Goal: Information Seeking & Learning: Compare options

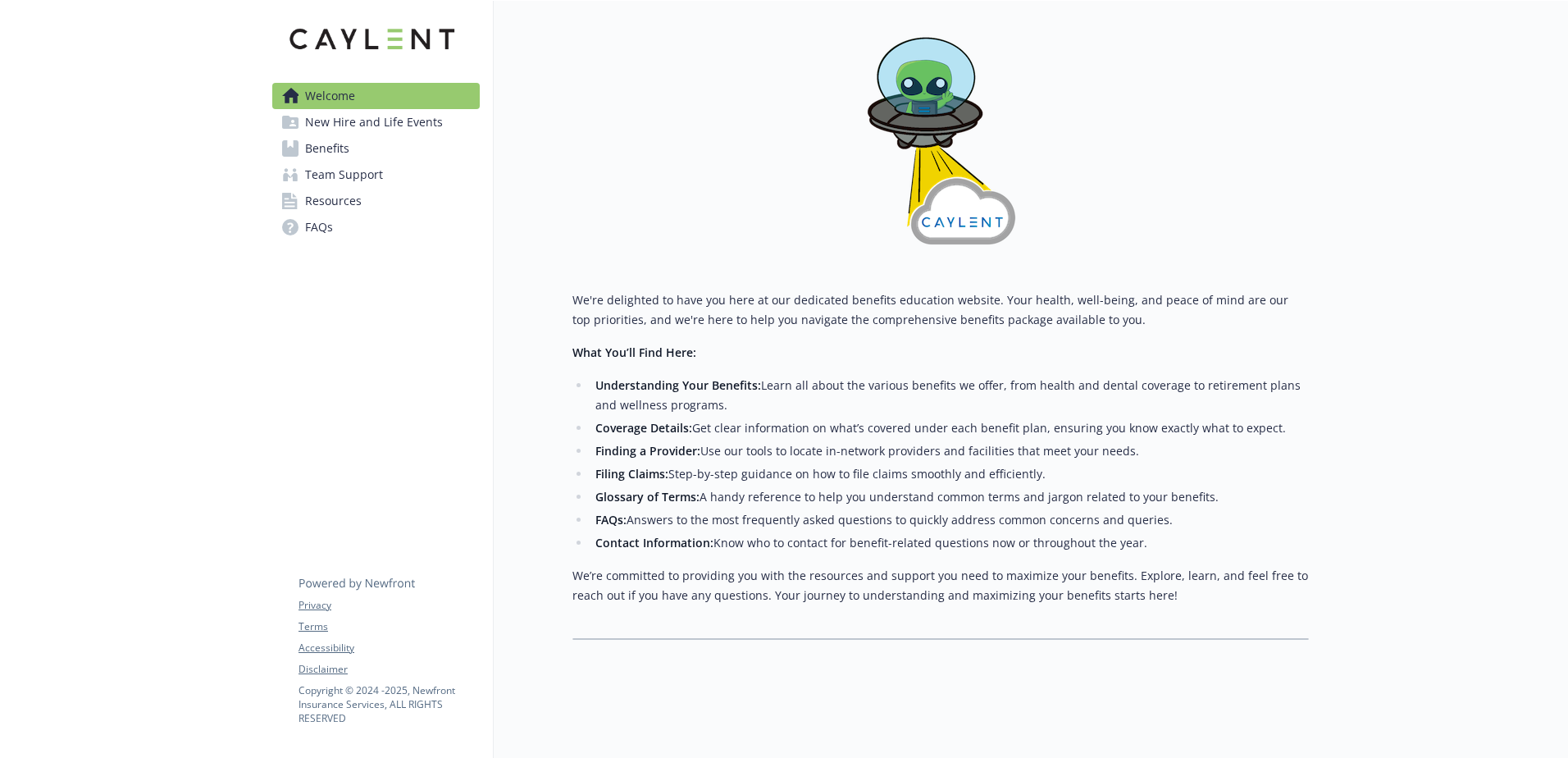
scroll to position [247, 0]
click at [323, 149] on span "Benefits" at bounding box center [326, 148] width 44 height 26
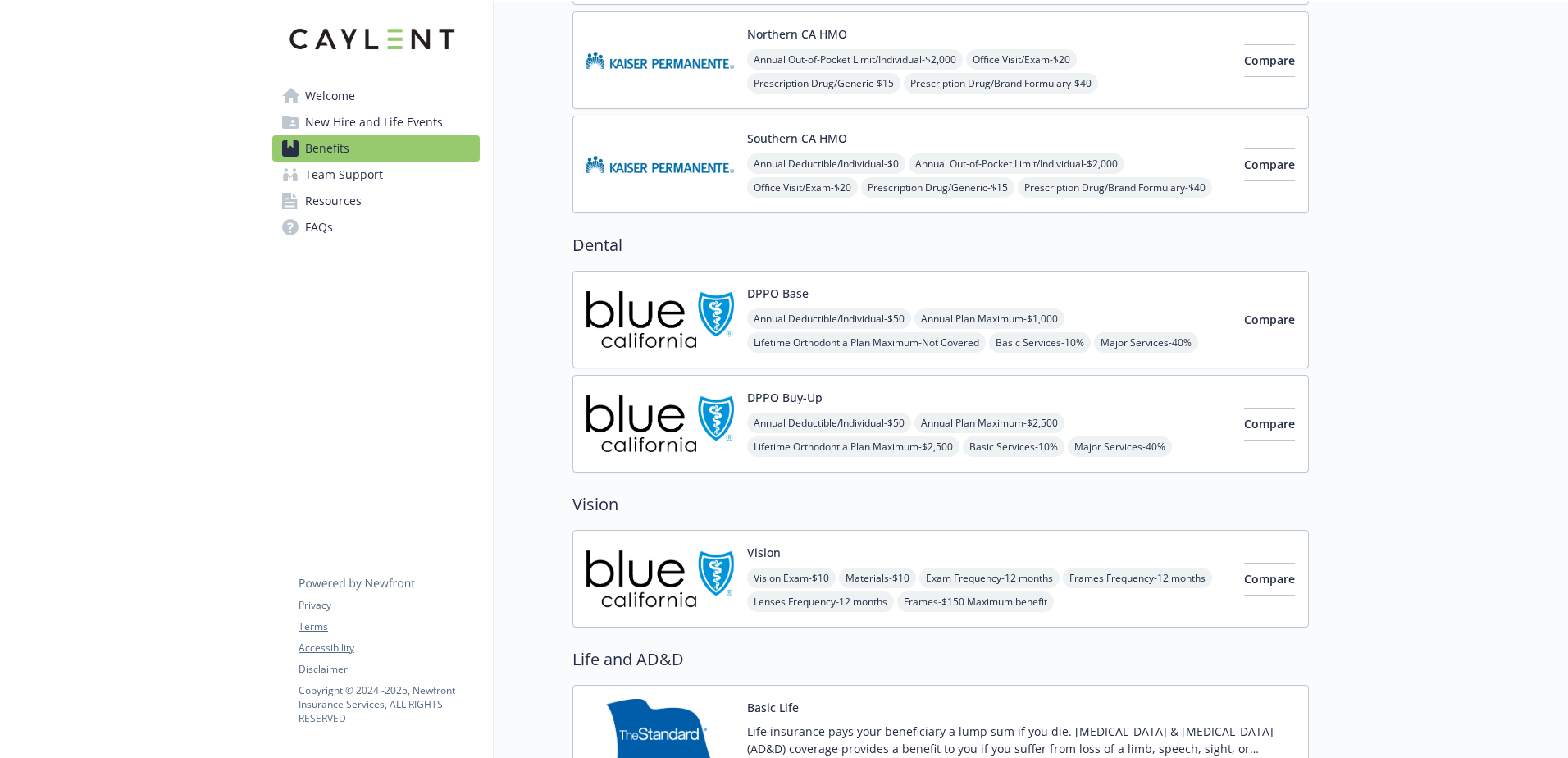
scroll to position [657, 0]
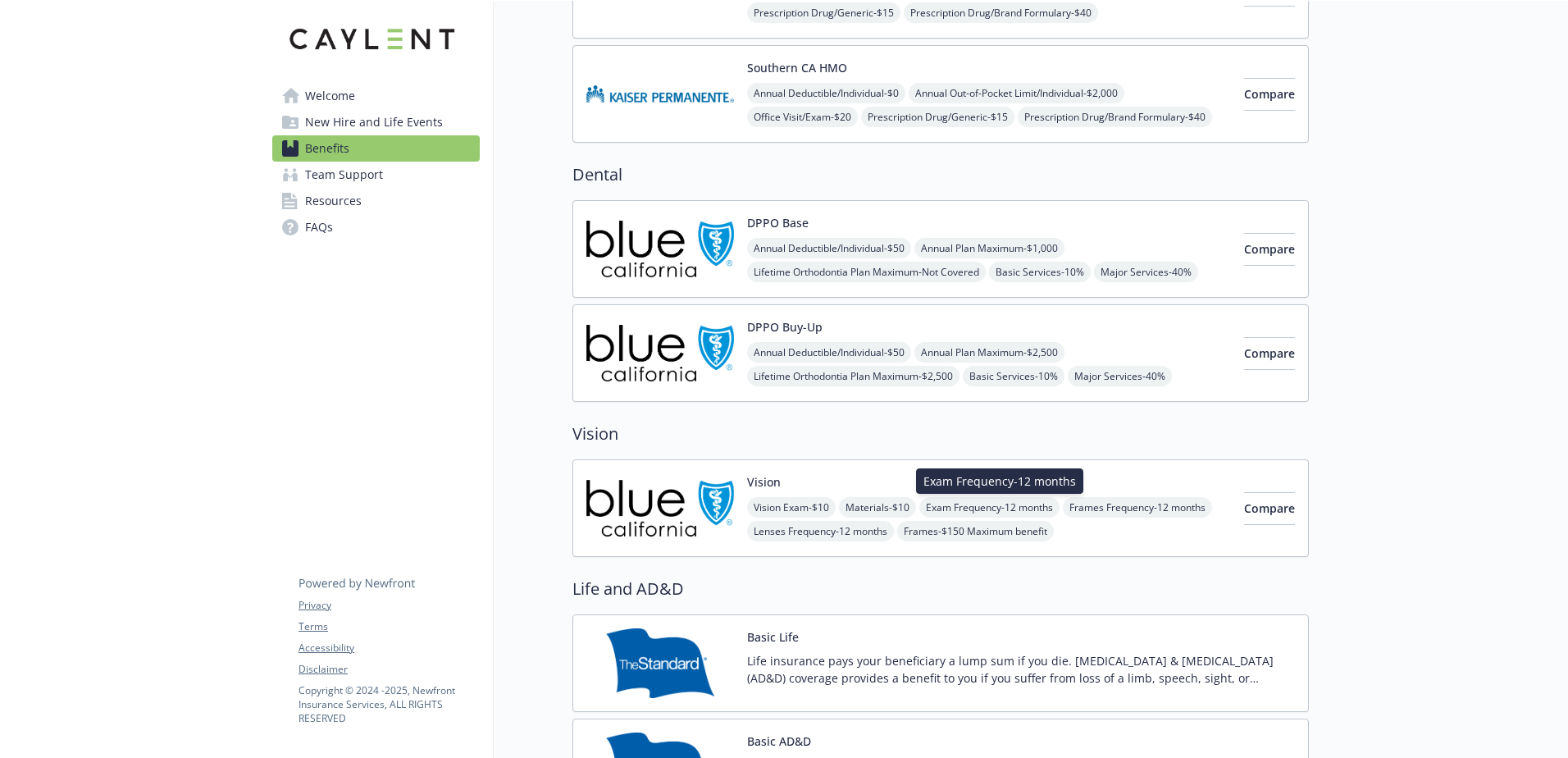
click at [974, 506] on span "Exam Frequency - 12 months" at bounding box center [989, 507] width 140 height 21
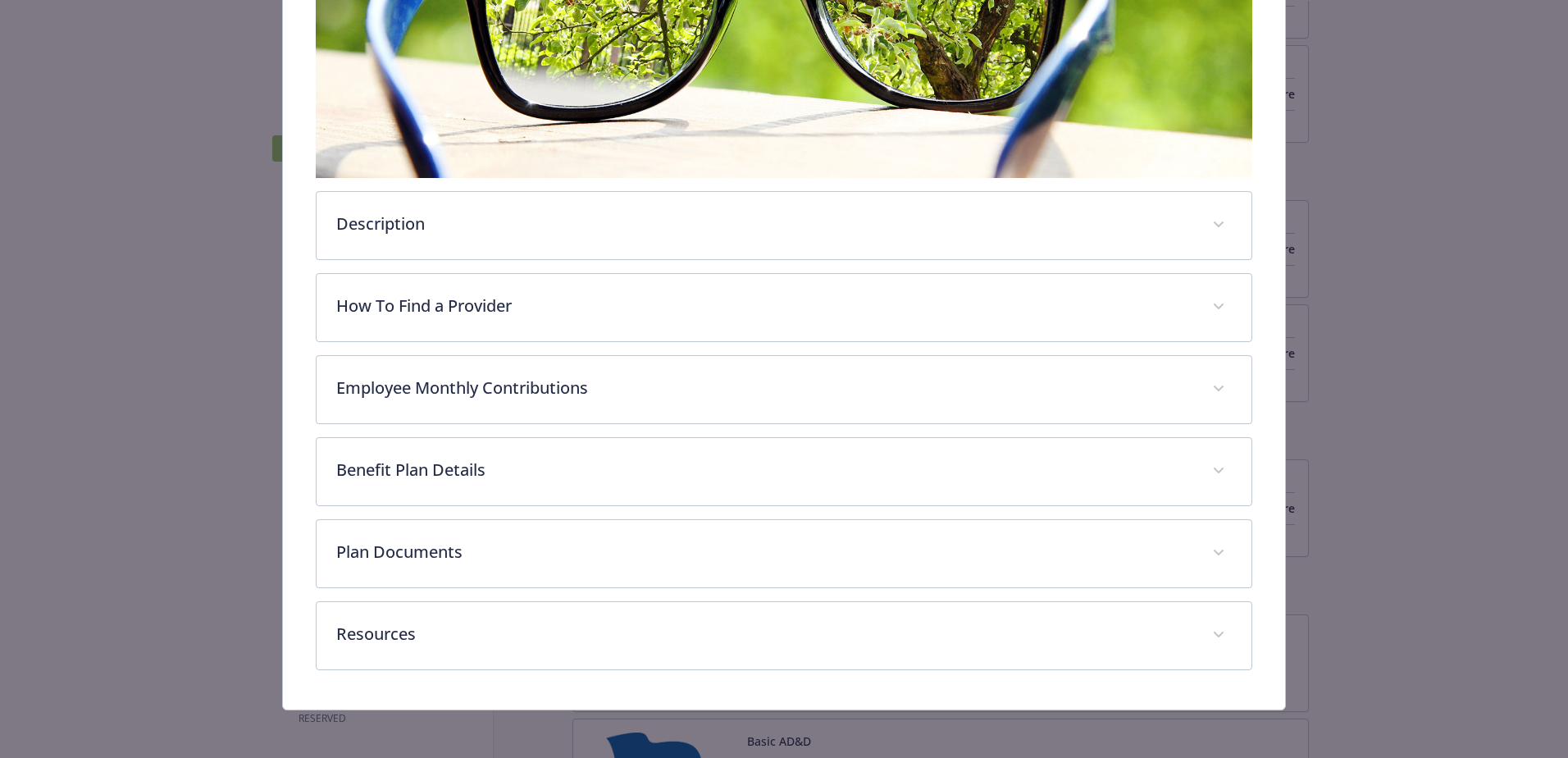
scroll to position [393, 0]
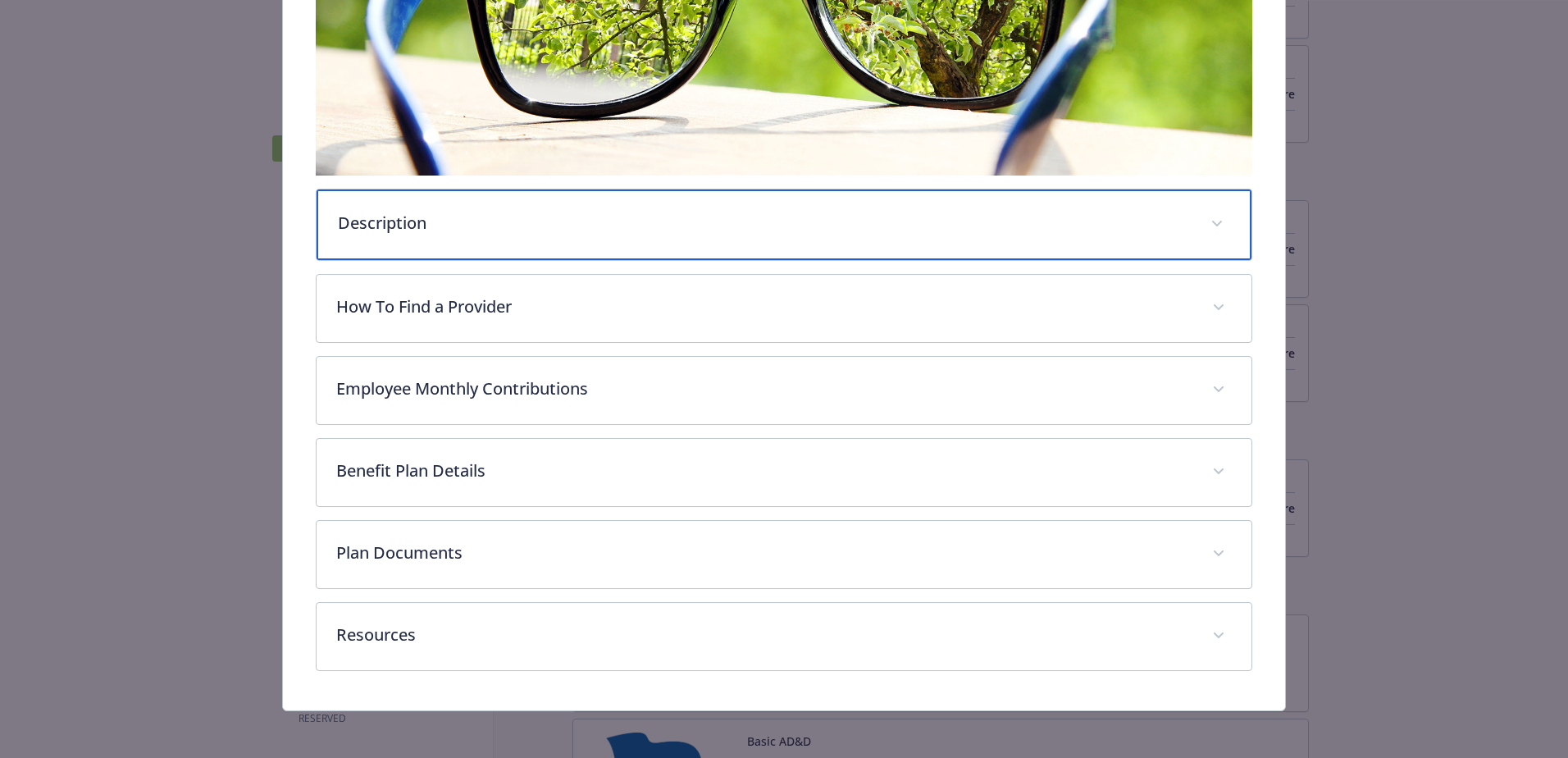
click at [391, 212] on p "Description" at bounding box center [764, 223] width 853 height 24
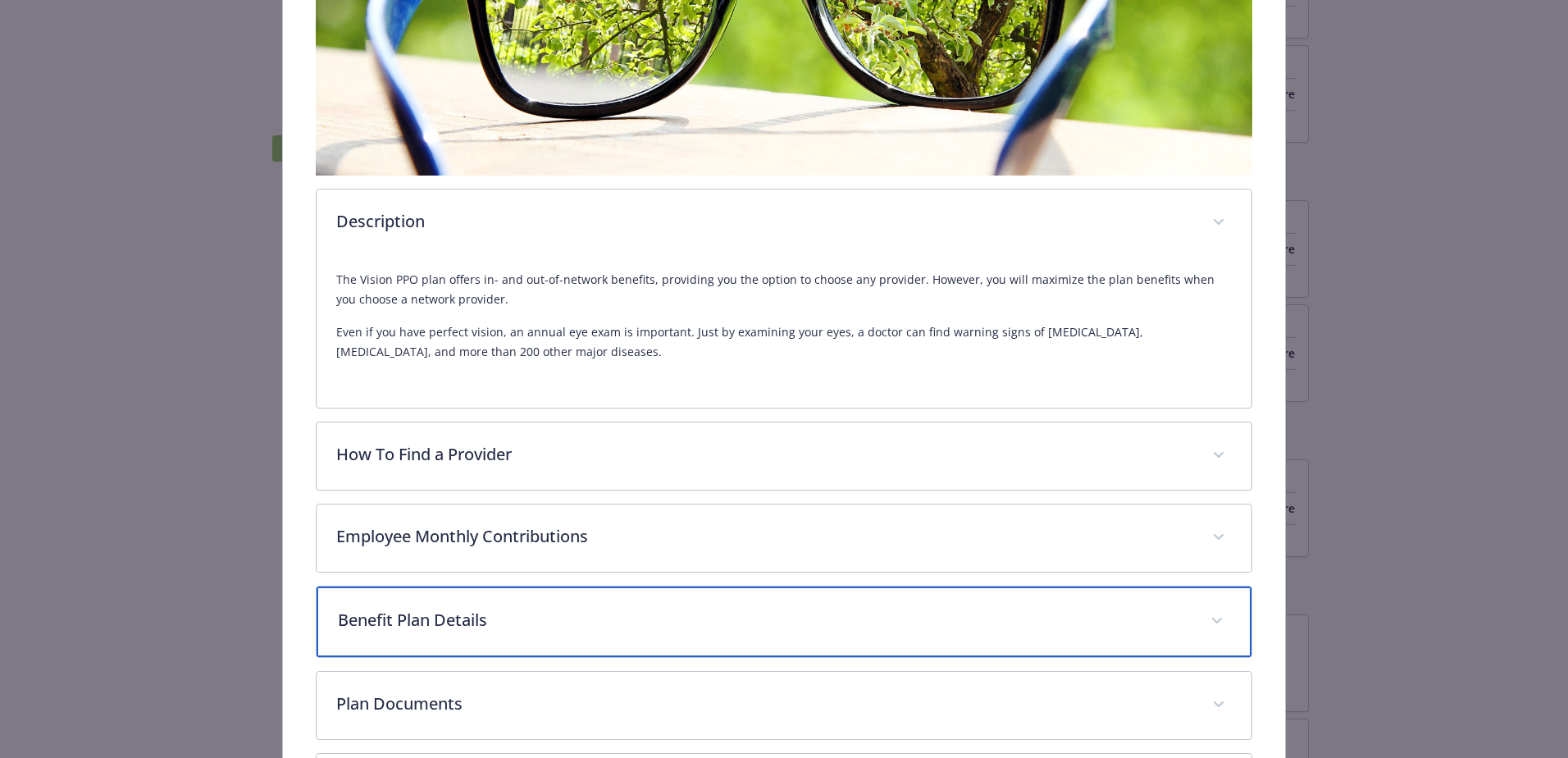
click at [406, 610] on p "Benefit Plan Details" at bounding box center [764, 620] width 853 height 24
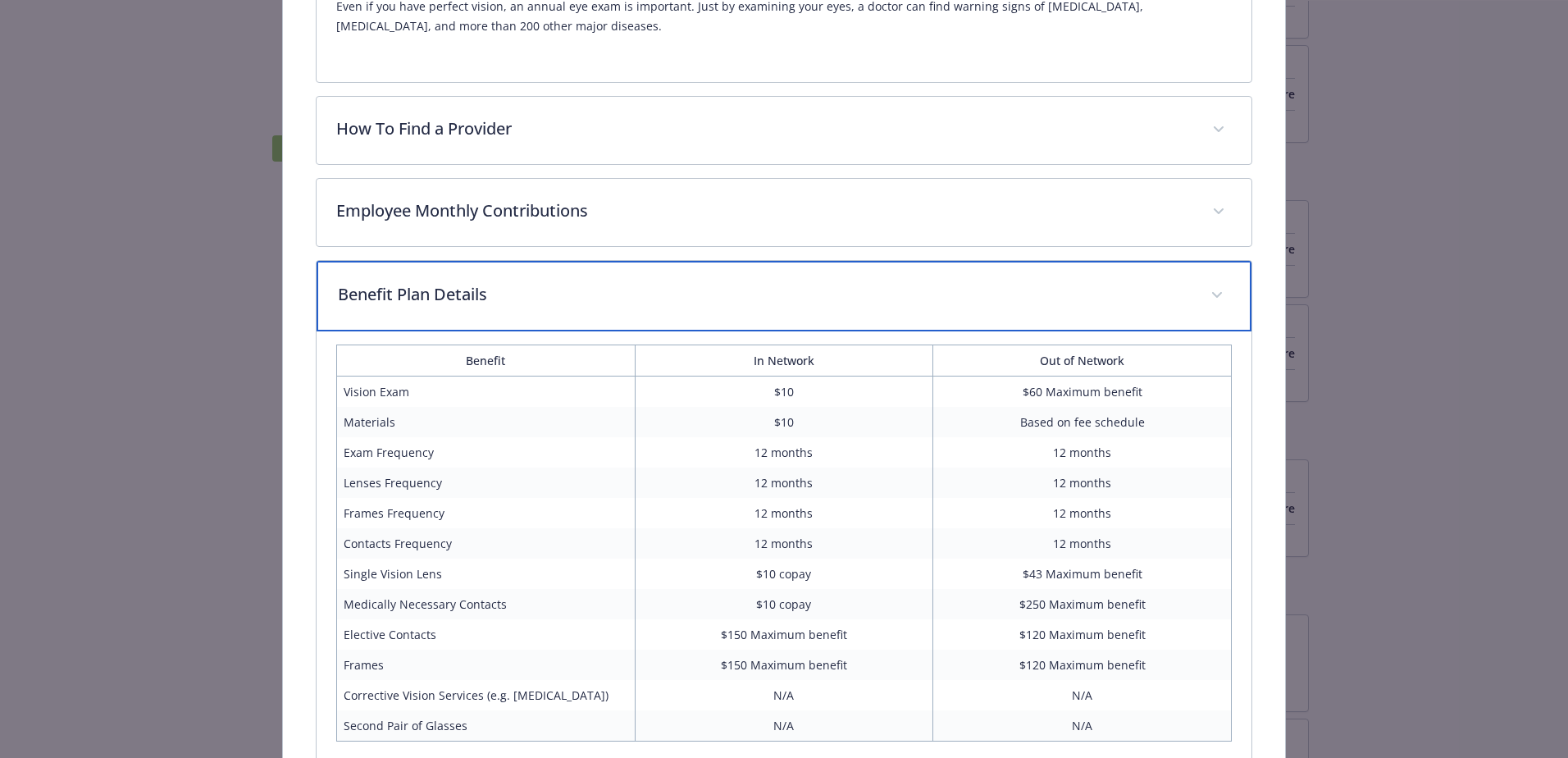
scroll to position [722, 0]
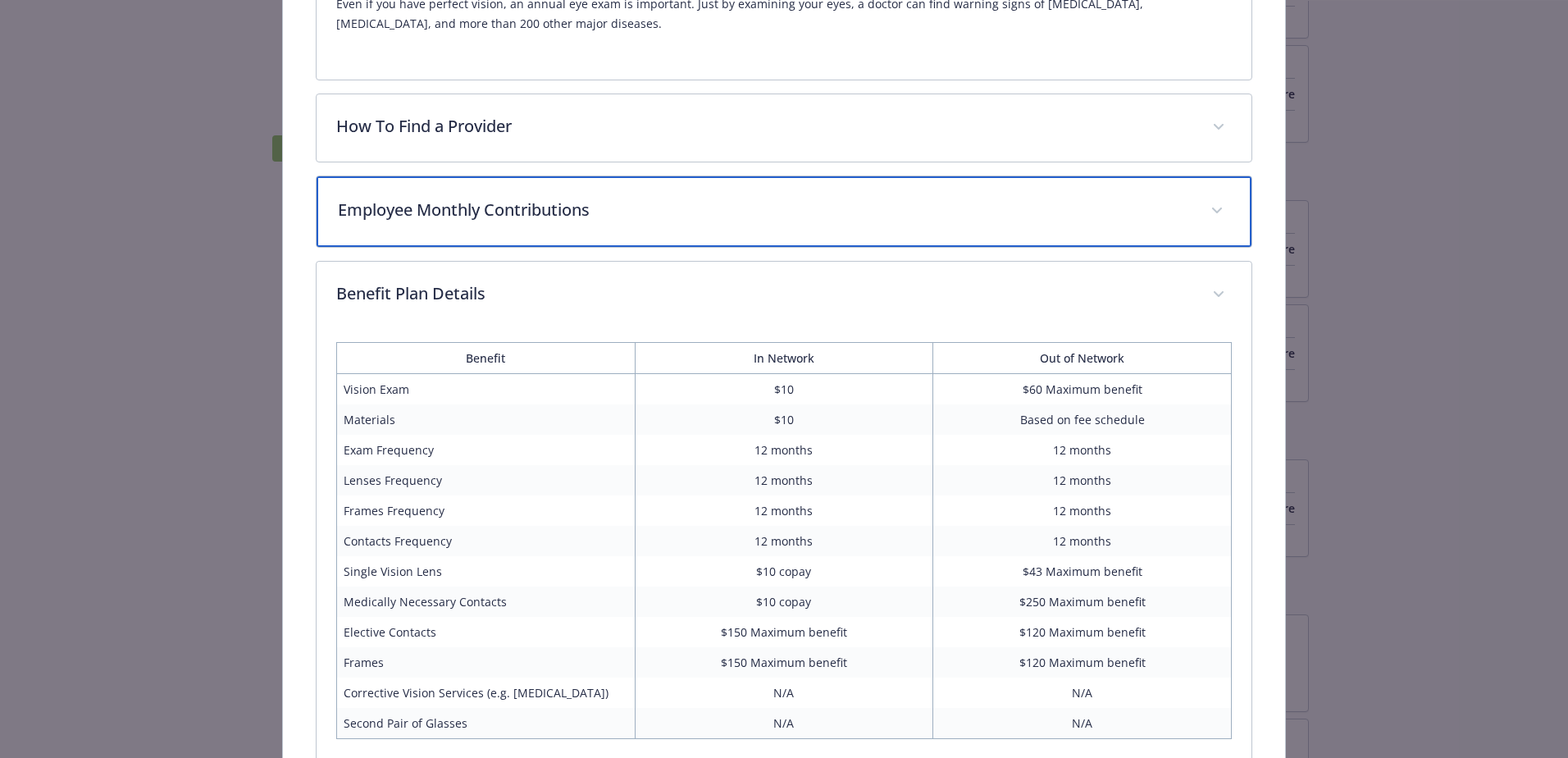
click at [437, 200] on p "Employee Monthly Contributions" at bounding box center [764, 210] width 853 height 24
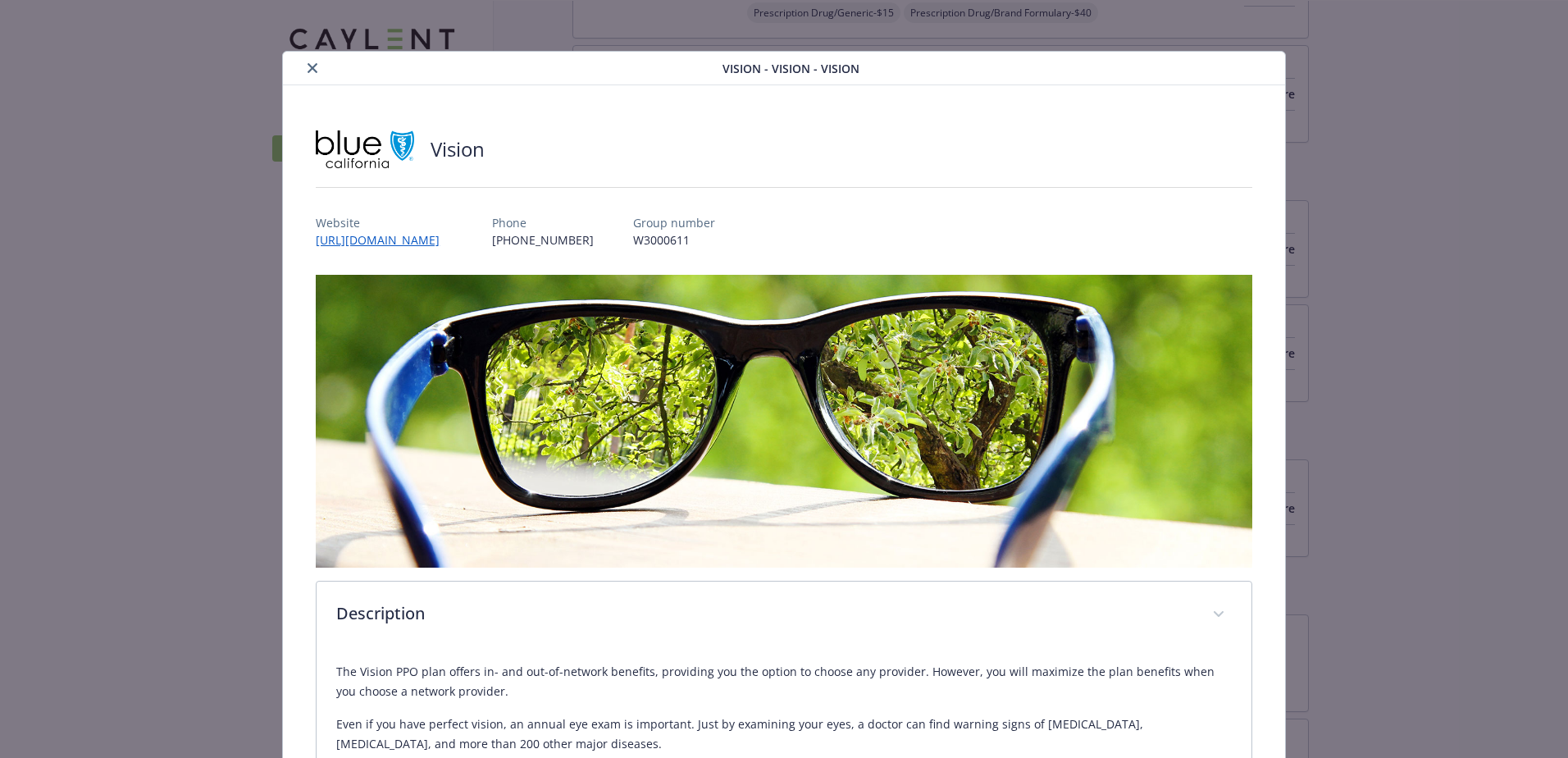
scroll to position [0, 0]
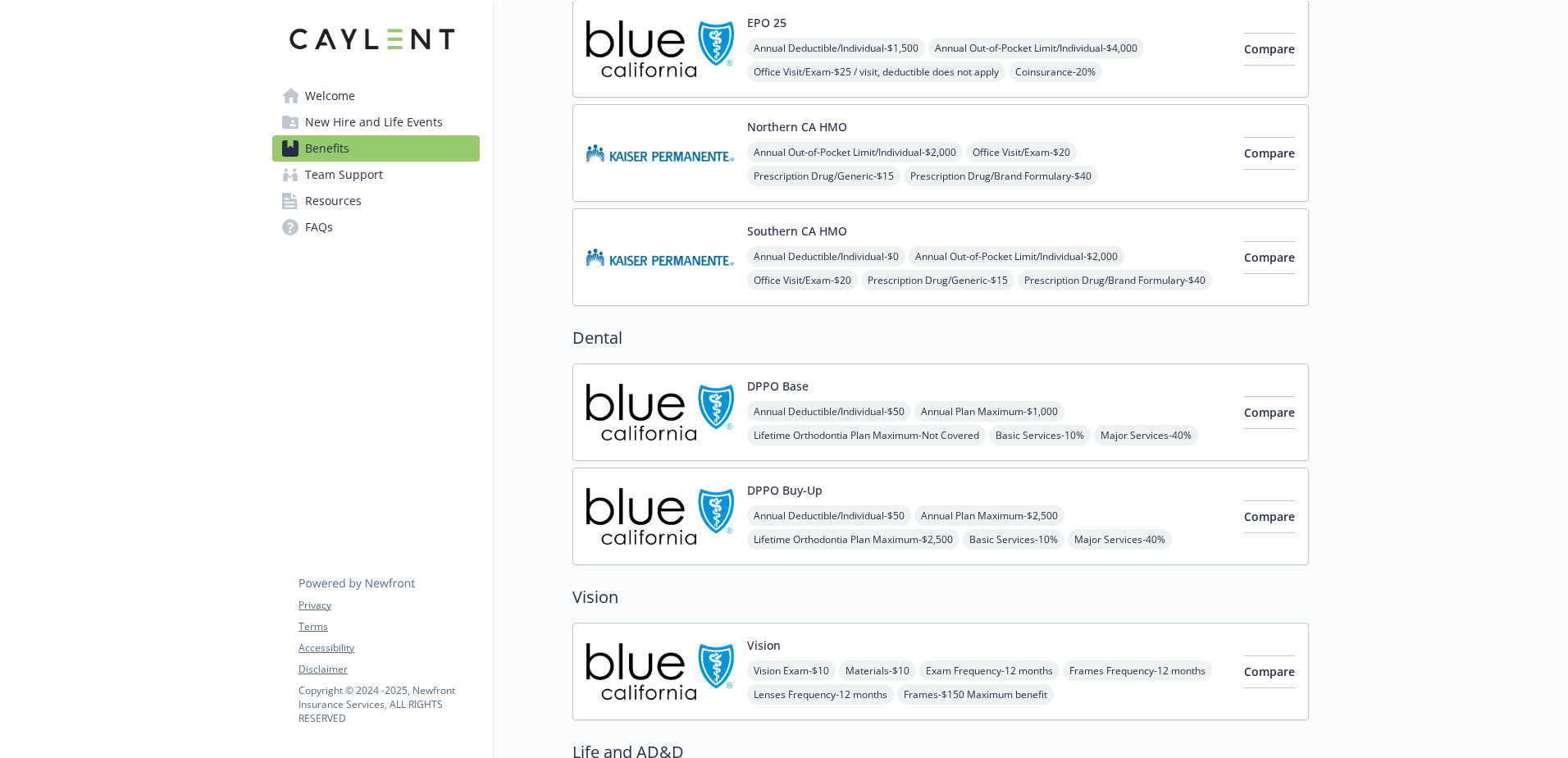
scroll to position [494, 0]
click at [1256, 407] on span "Compare" at bounding box center [1269, 413] width 51 height 16
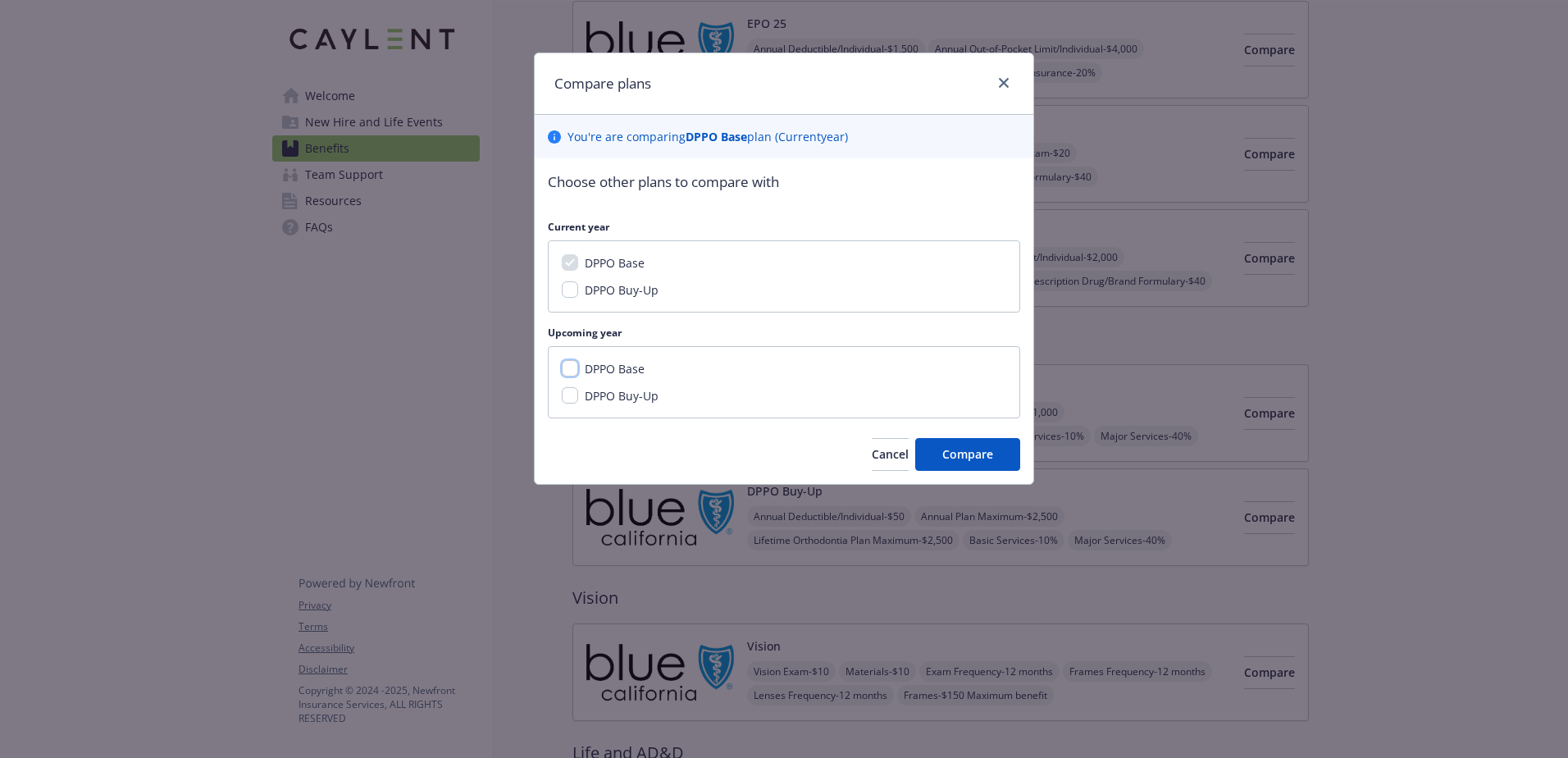
click at [568, 271] on input "DPPO Base" at bounding box center [570, 262] width 16 height 16
checkbox input "true"
click at [569, 292] on input "DPPO Buy-Up" at bounding box center [570, 289] width 16 height 16
checkbox input "true"
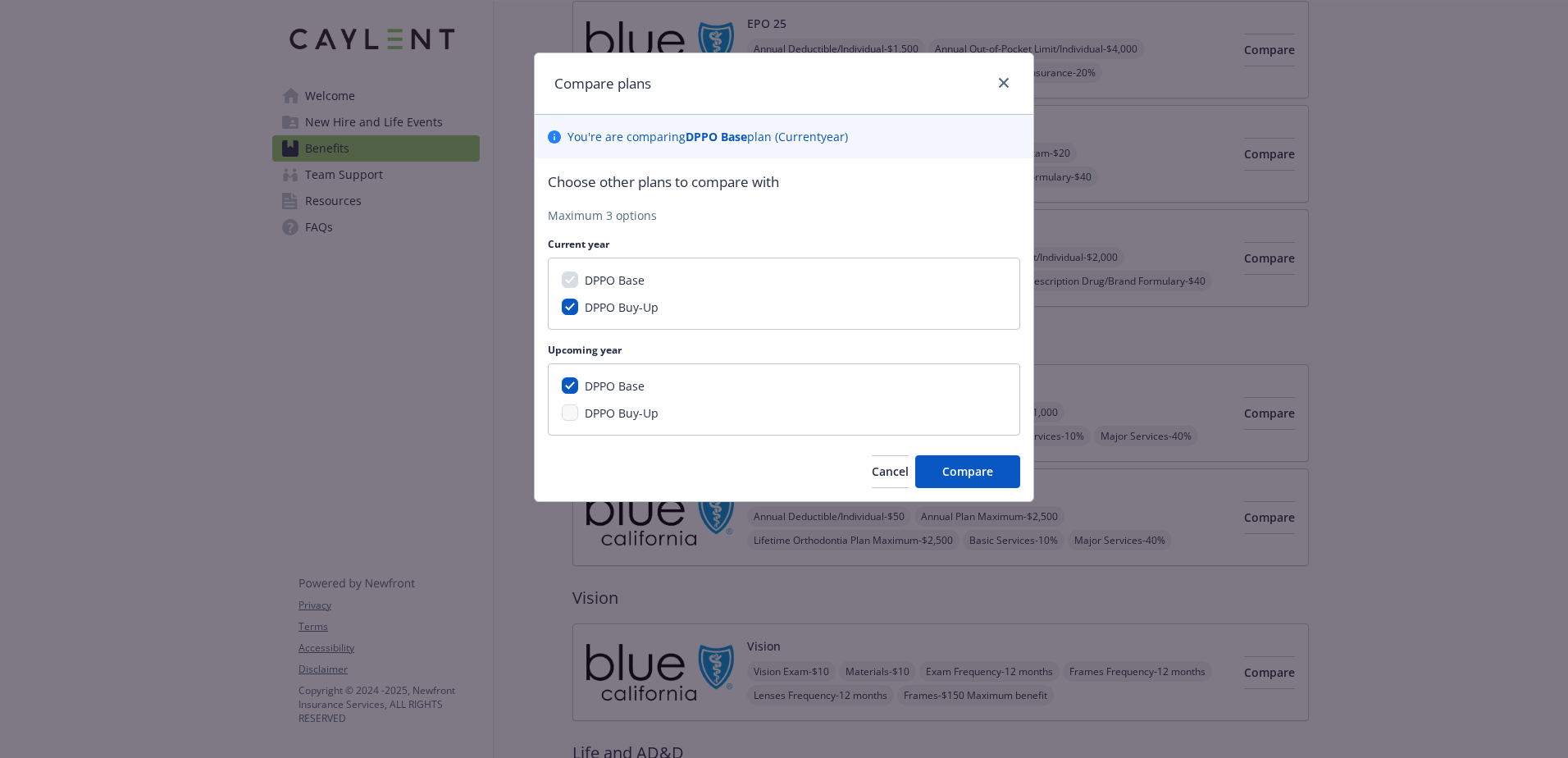
click at [575, 420] on div "DPPO Buy-Up" at bounding box center [784, 413] width 445 height 17
click at [568, 423] on div "DPPO Base DPPO Buy-Up" at bounding box center [784, 399] width 472 height 72
click at [949, 466] on span "Compare" at bounding box center [967, 471] width 51 height 16
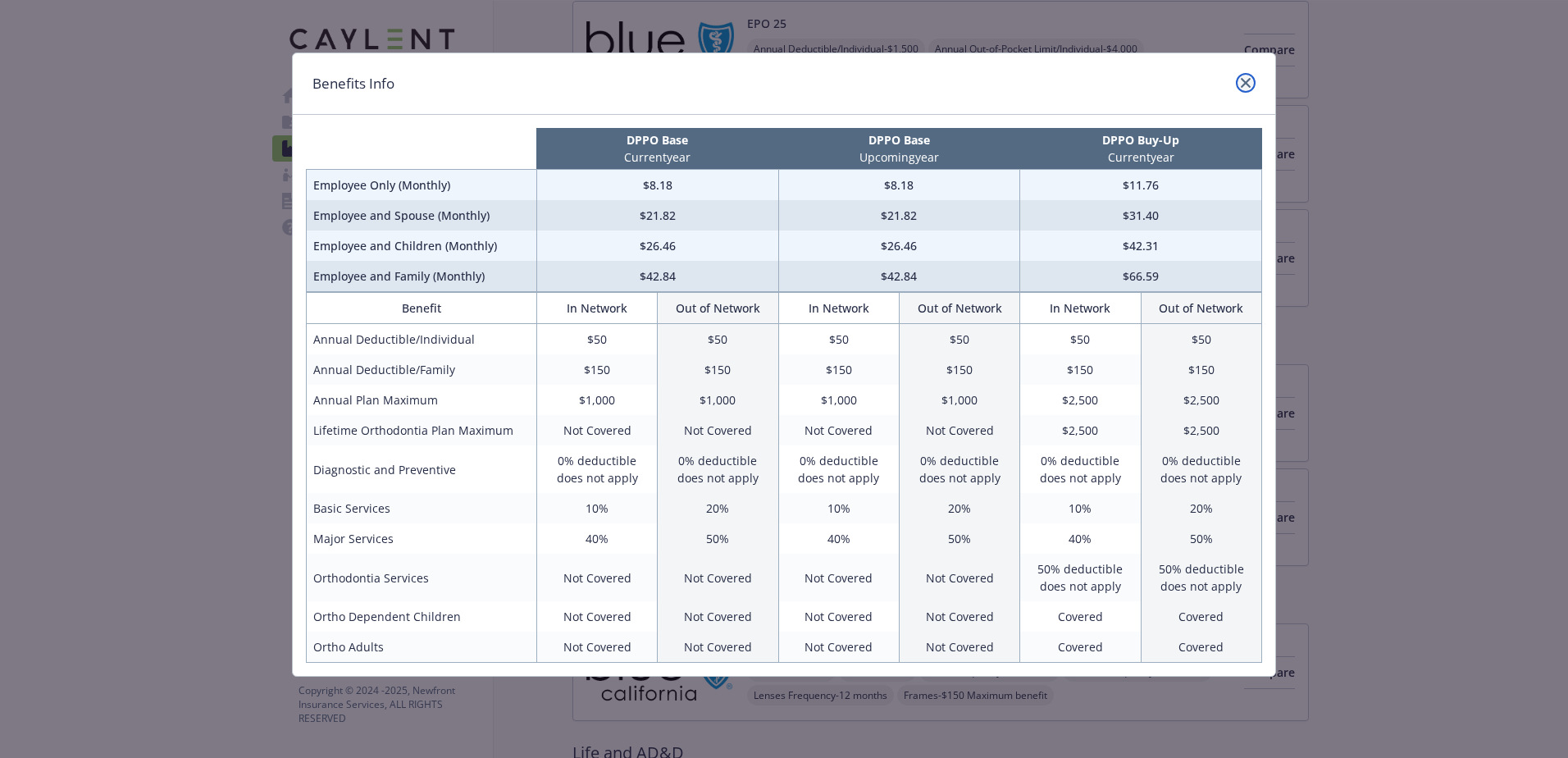
click at [1245, 84] on icon "close" at bounding box center [1245, 82] width 10 height 10
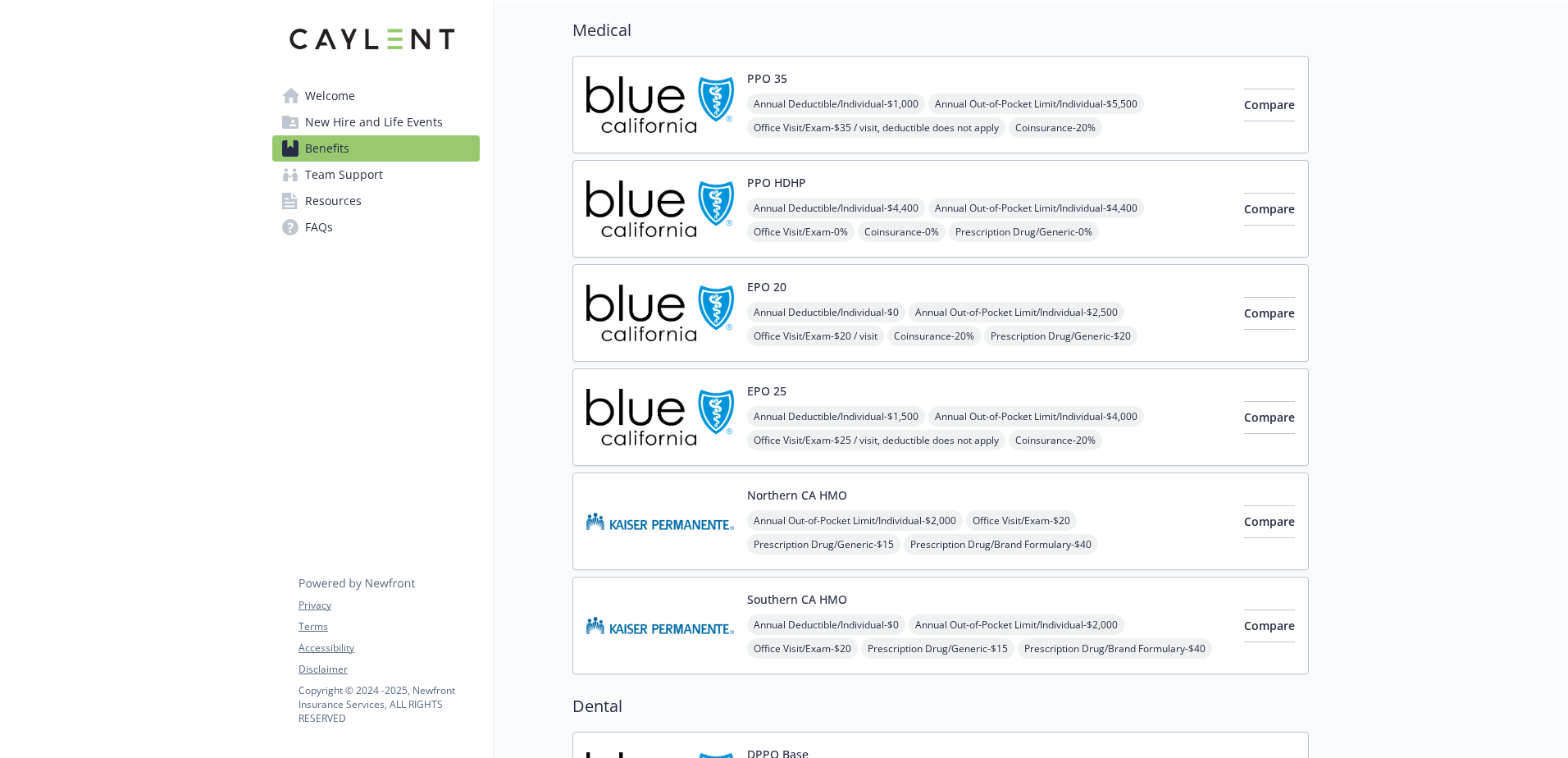
scroll to position [0, 0]
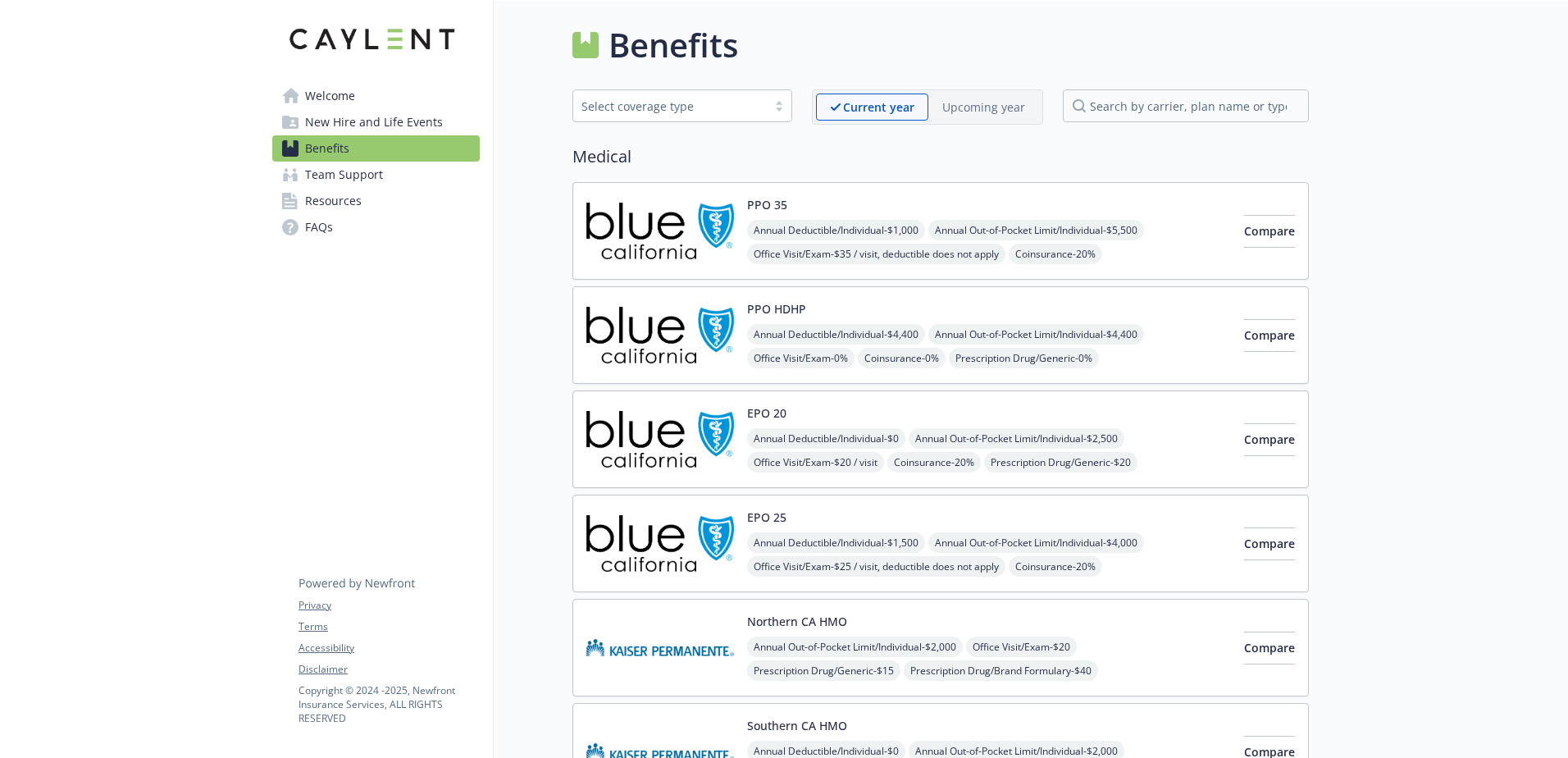
click at [978, 113] on p "Upcoming year" at bounding box center [983, 107] width 82 height 17
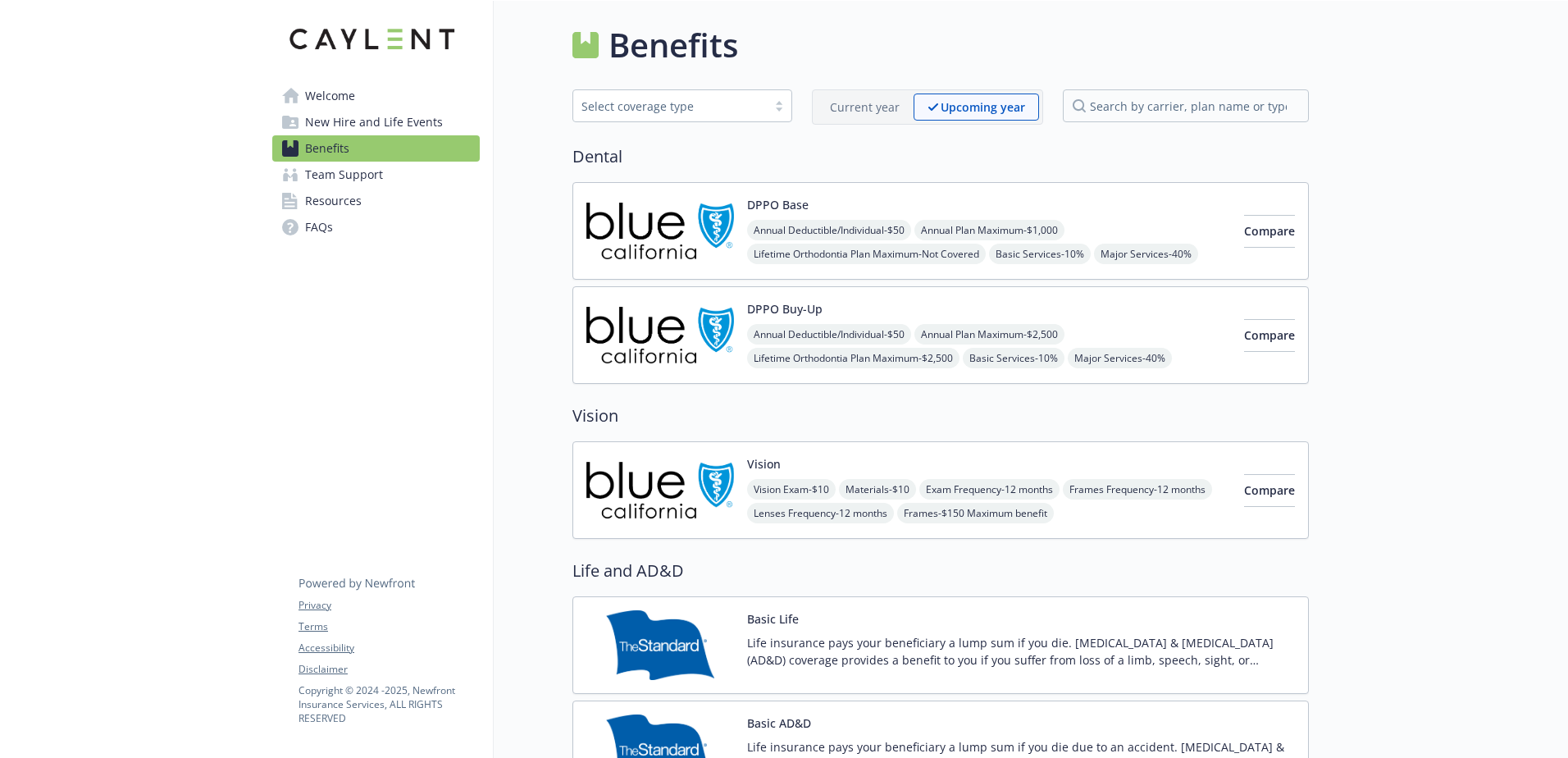
click at [303, 96] on link "Welcome" at bounding box center [376, 96] width 208 height 26
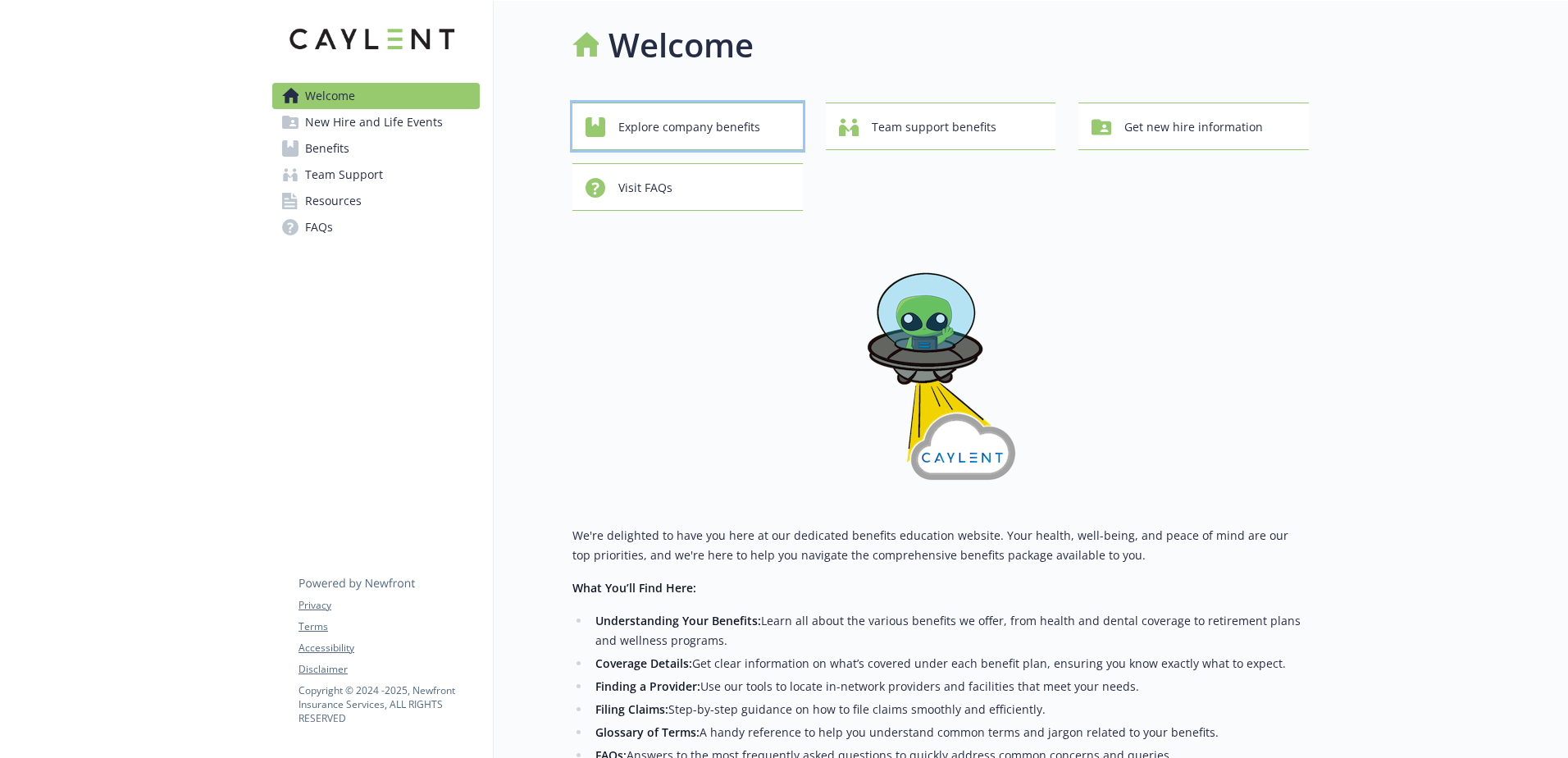
click at [695, 129] on span "Explore company benefits" at bounding box center [688, 127] width 142 height 31
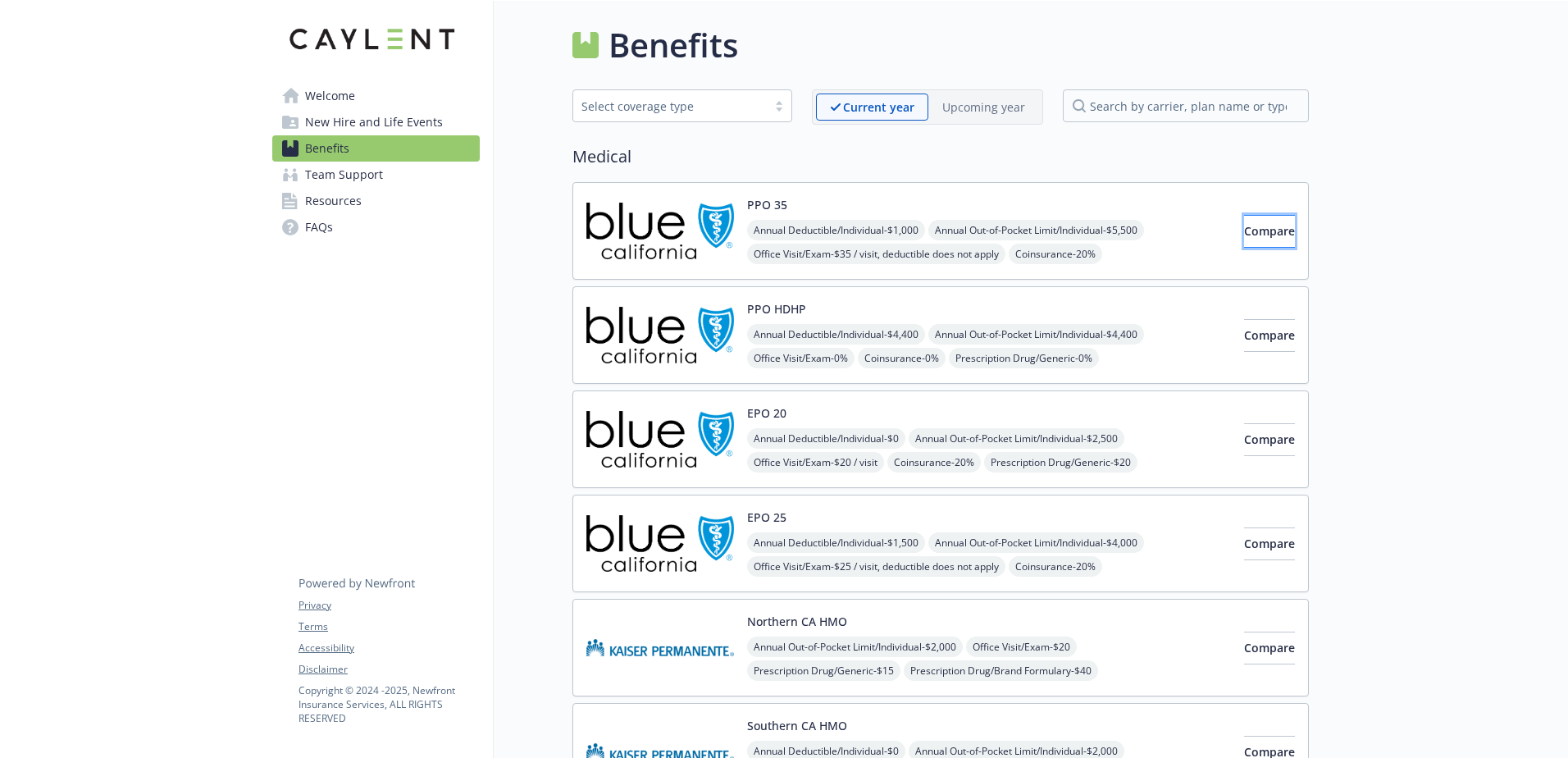
click at [1244, 236] on span "Compare" at bounding box center [1269, 231] width 51 height 16
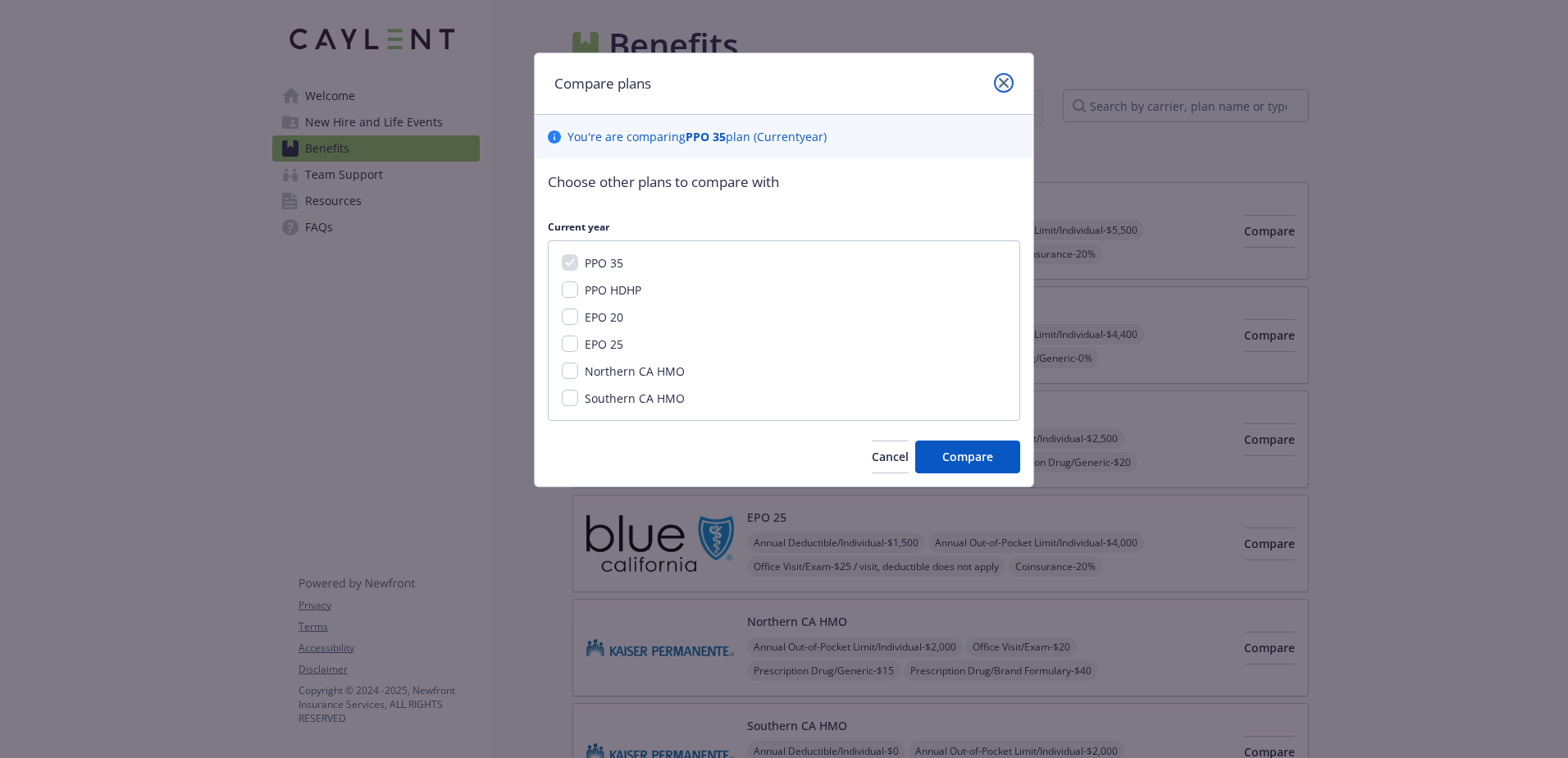
click at [1003, 79] on icon "close" at bounding box center [1003, 82] width 10 height 10
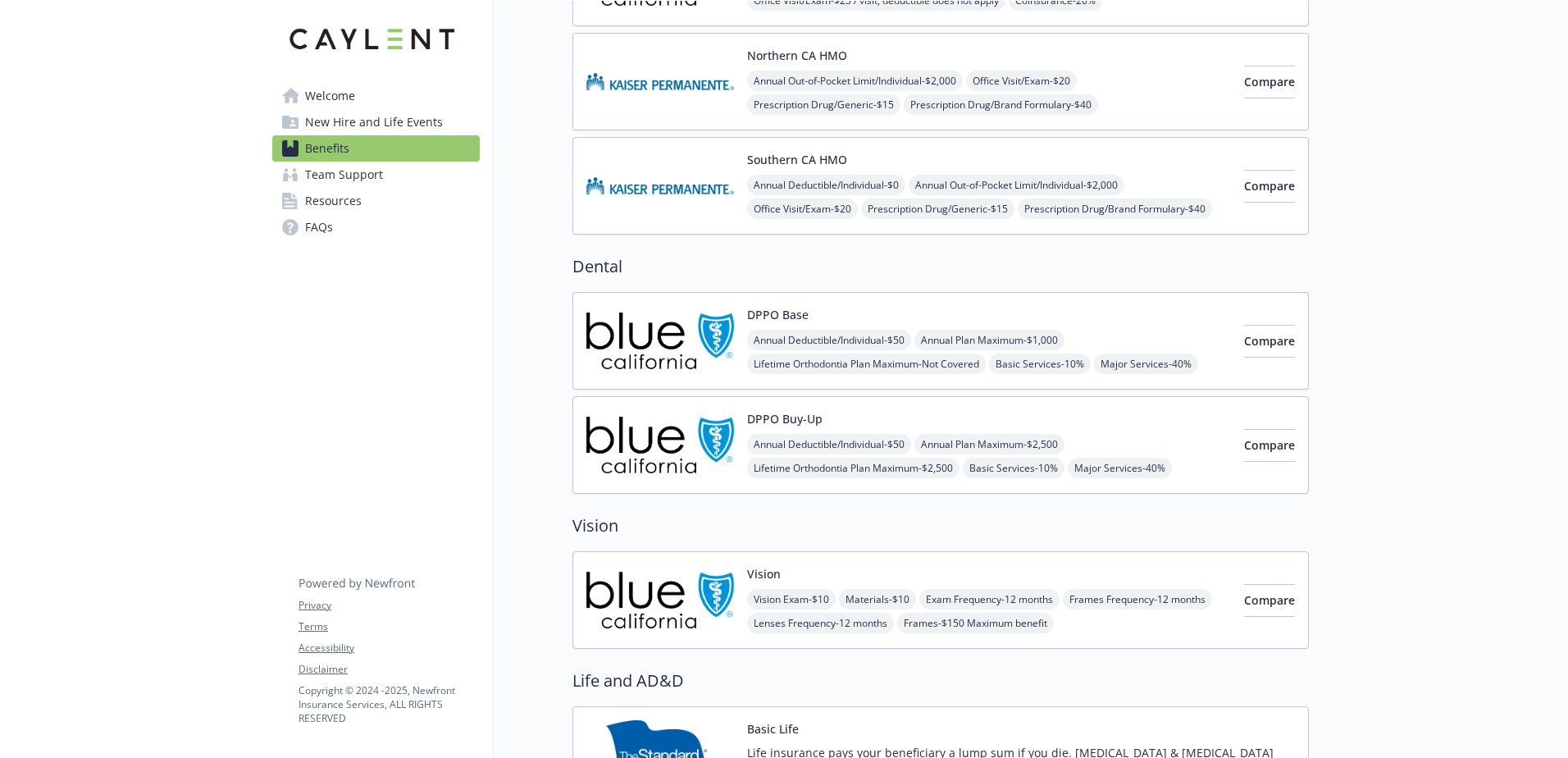
scroll to position [574, 0]
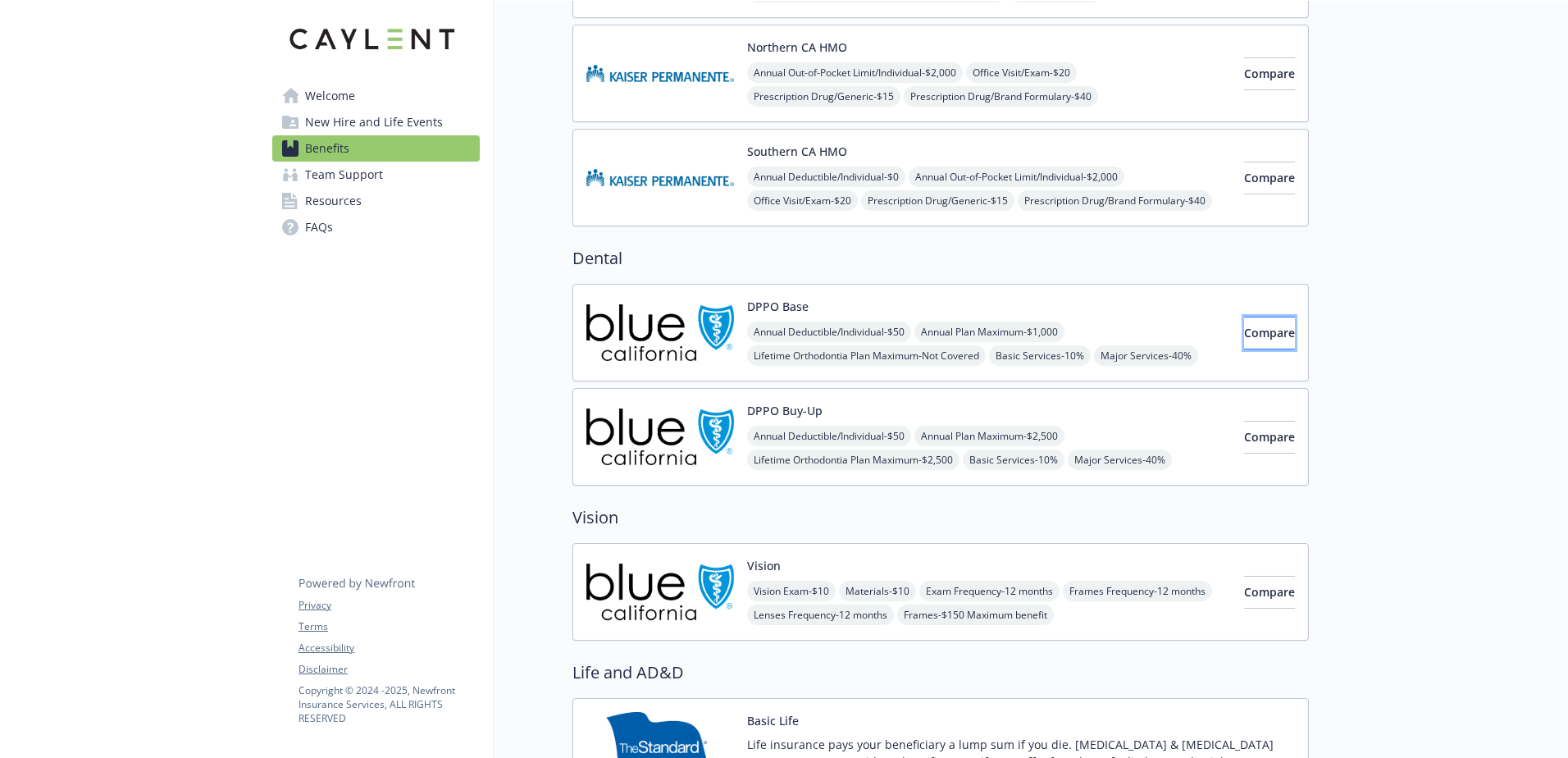
click at [1244, 333] on span "Compare" at bounding box center [1269, 333] width 51 height 16
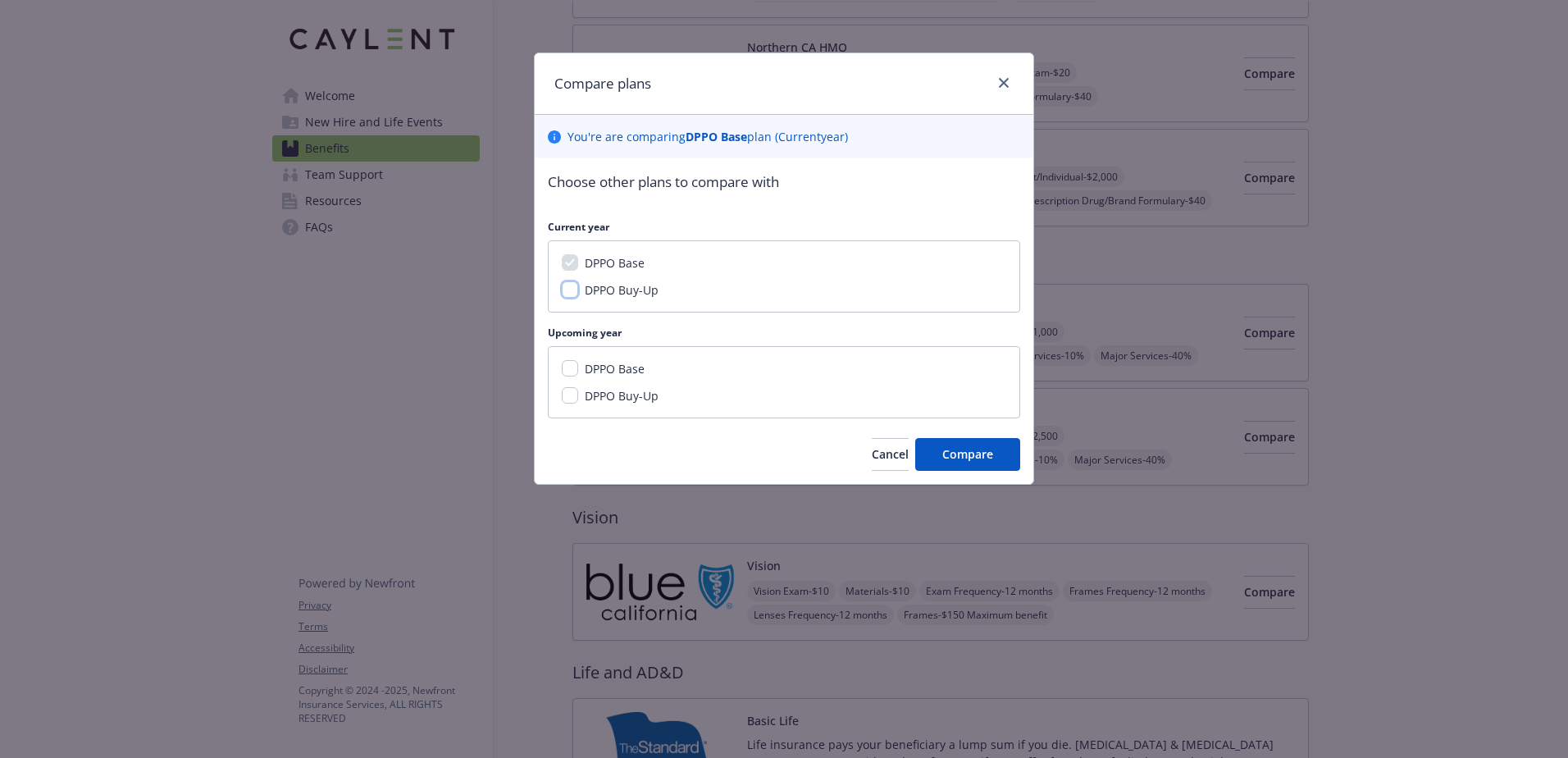
click at [576, 291] on input "DPPO Buy-Up" at bounding box center [570, 289] width 16 height 16
checkbox input "true"
click at [957, 458] on span "Compare" at bounding box center [967, 454] width 51 height 16
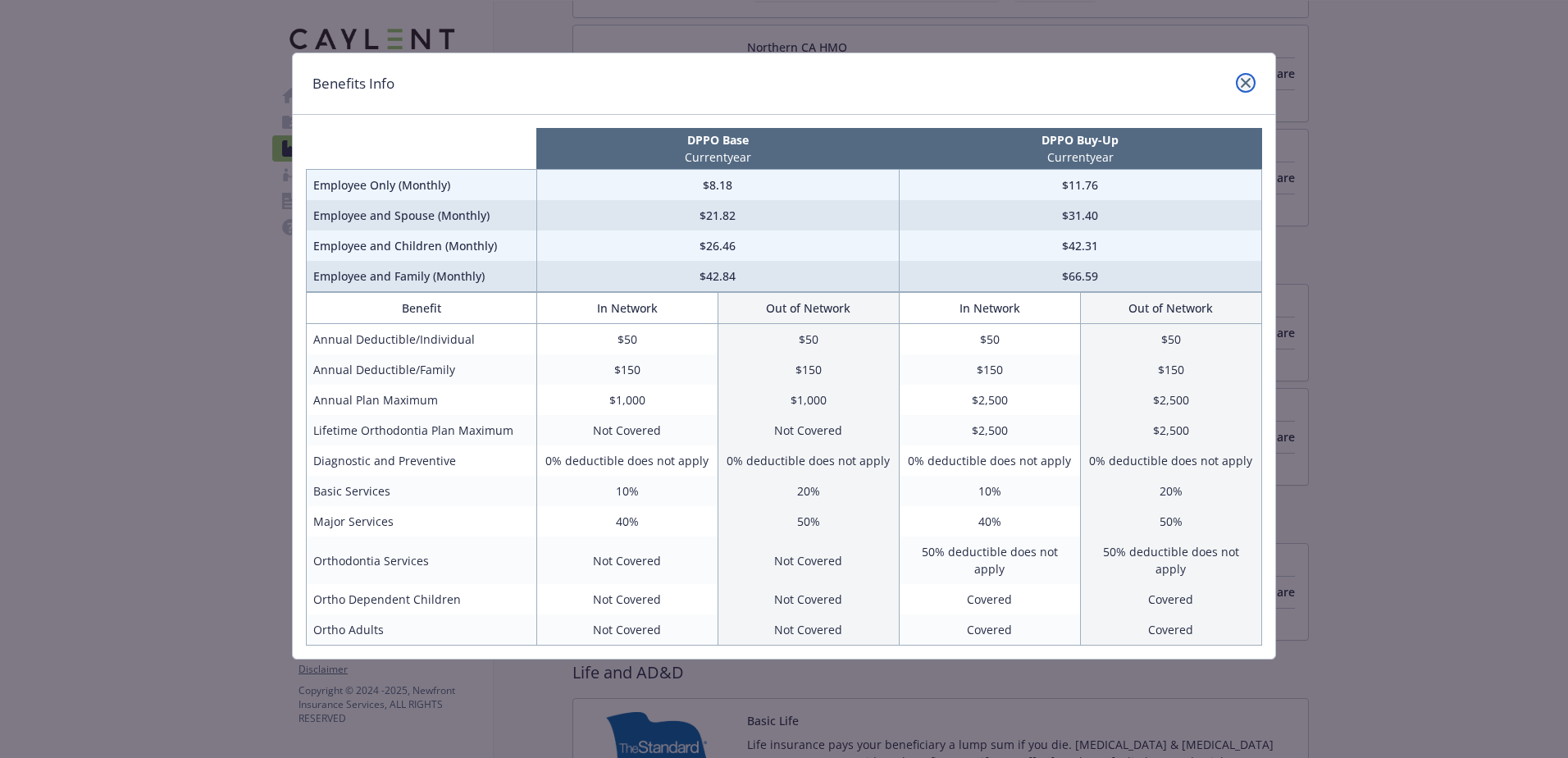
click at [1246, 82] on icon "close" at bounding box center [1245, 82] width 10 height 10
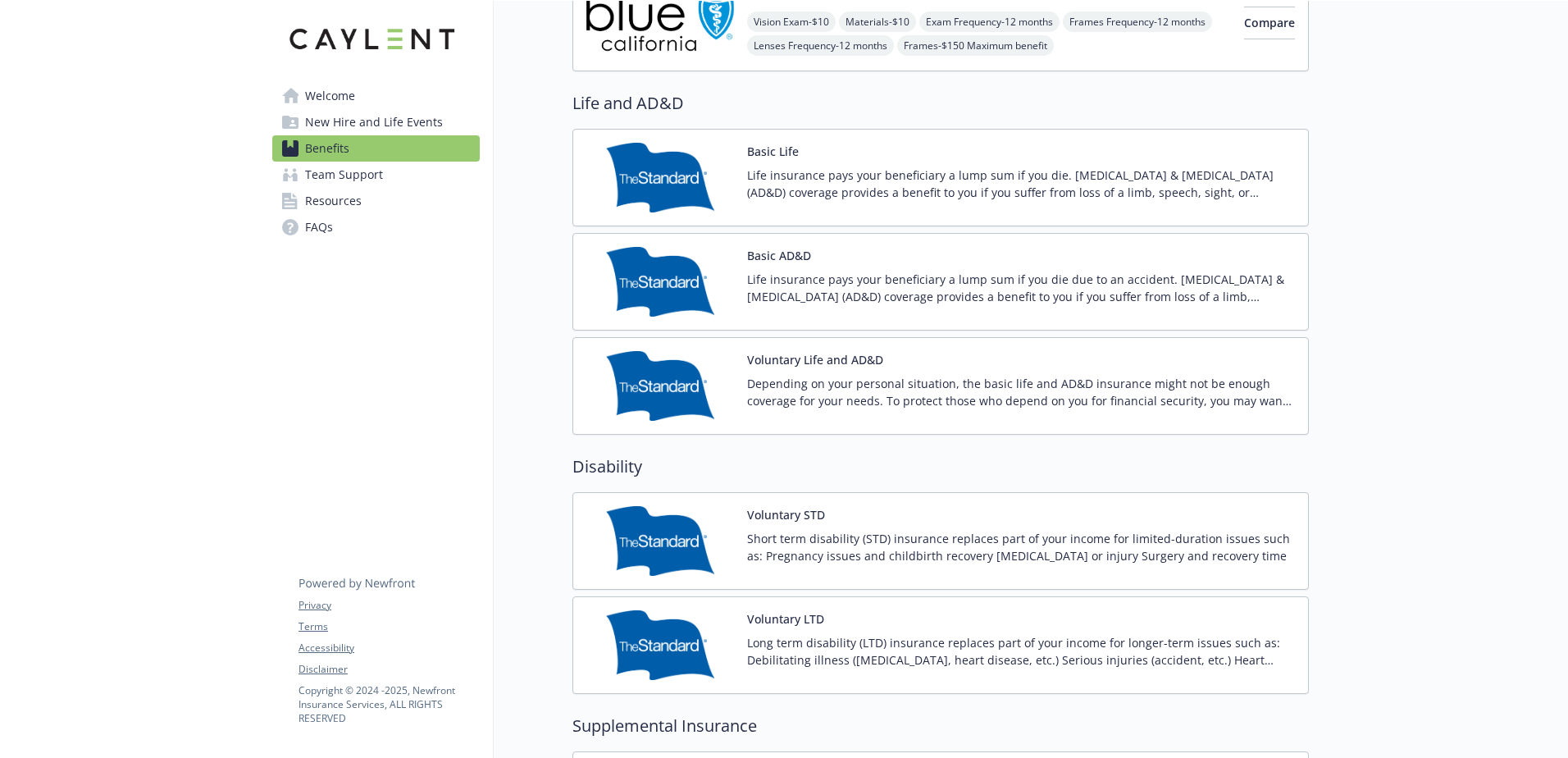
scroll to position [1148, 0]
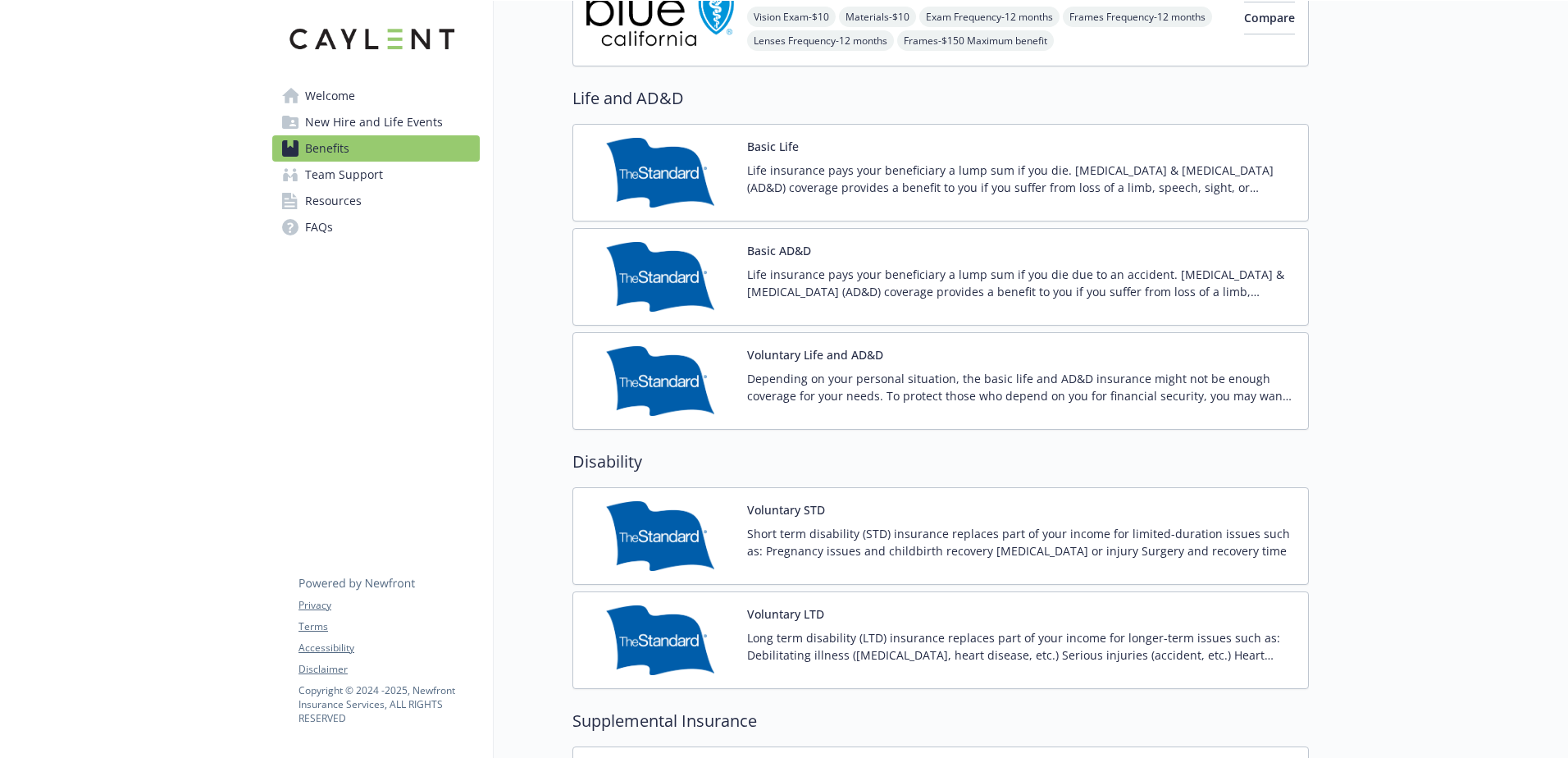
click at [805, 190] on p "Life insurance pays your beneficiary a lump sum if you die. [MEDICAL_DATA] & [M…" at bounding box center [1020, 179] width 548 height 35
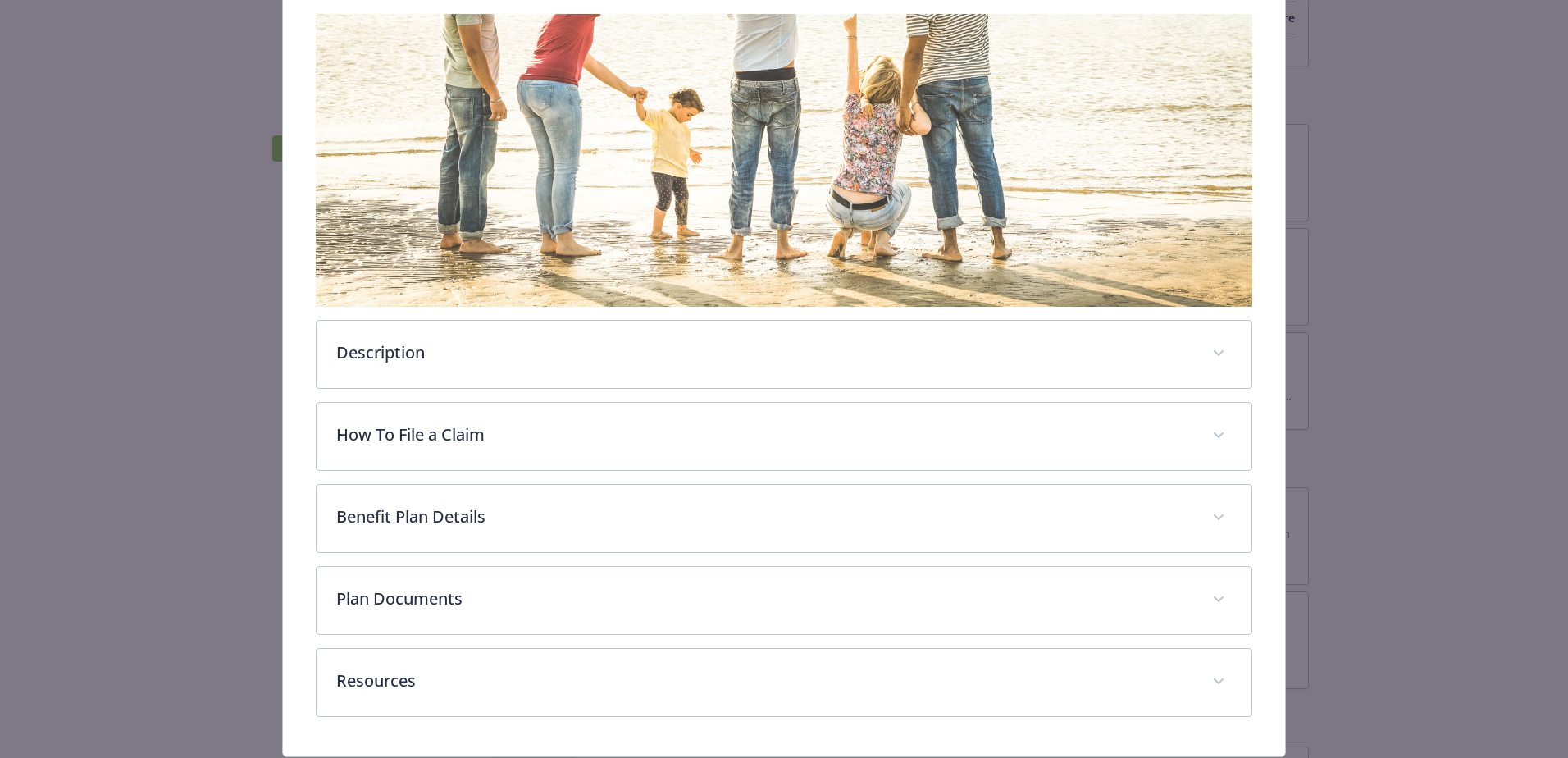
scroll to position [312, 0]
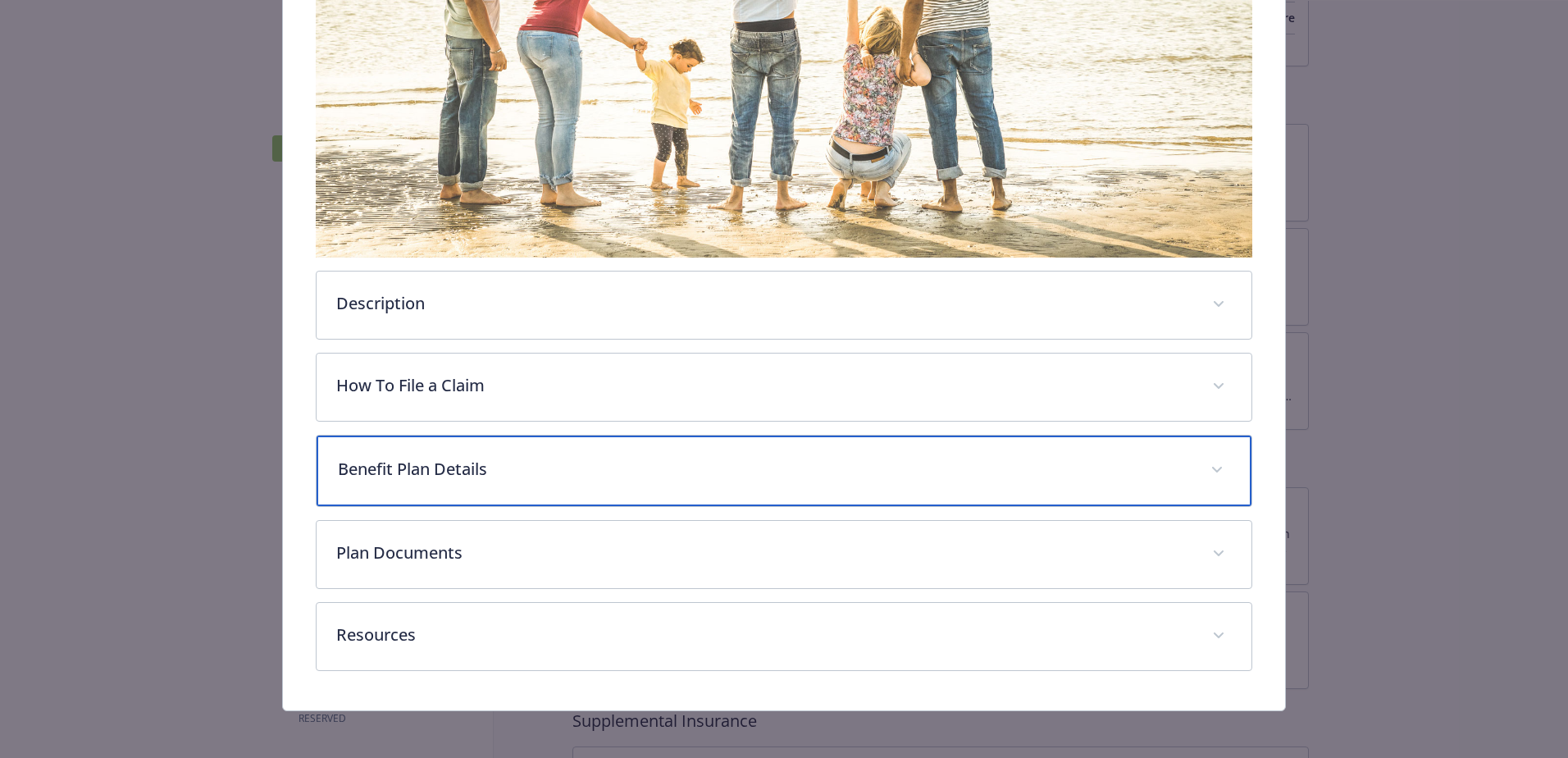
click at [392, 480] on div "Benefit Plan Details" at bounding box center [784, 470] width 935 height 70
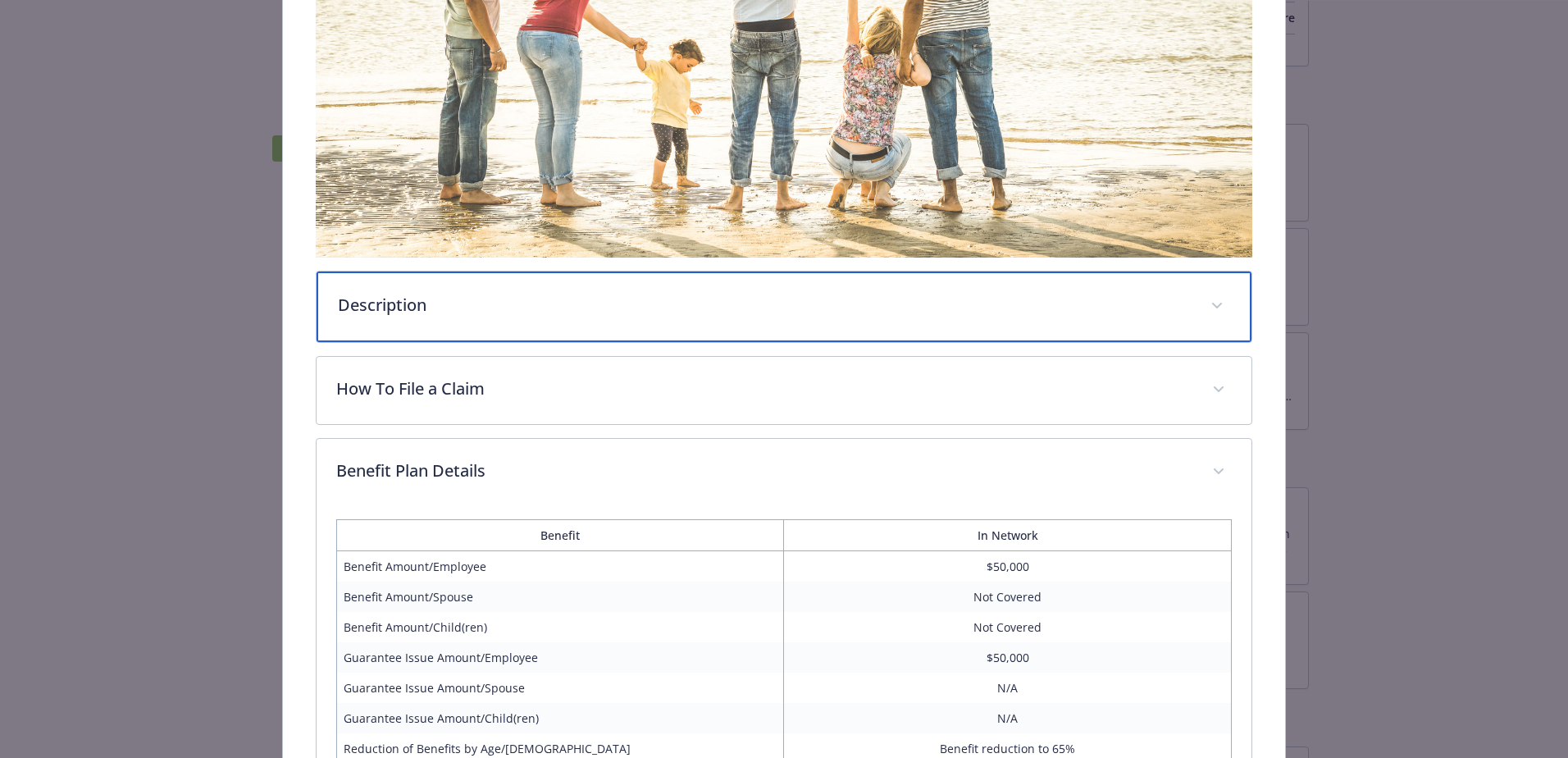
click at [399, 317] on div "Description" at bounding box center [784, 306] width 935 height 70
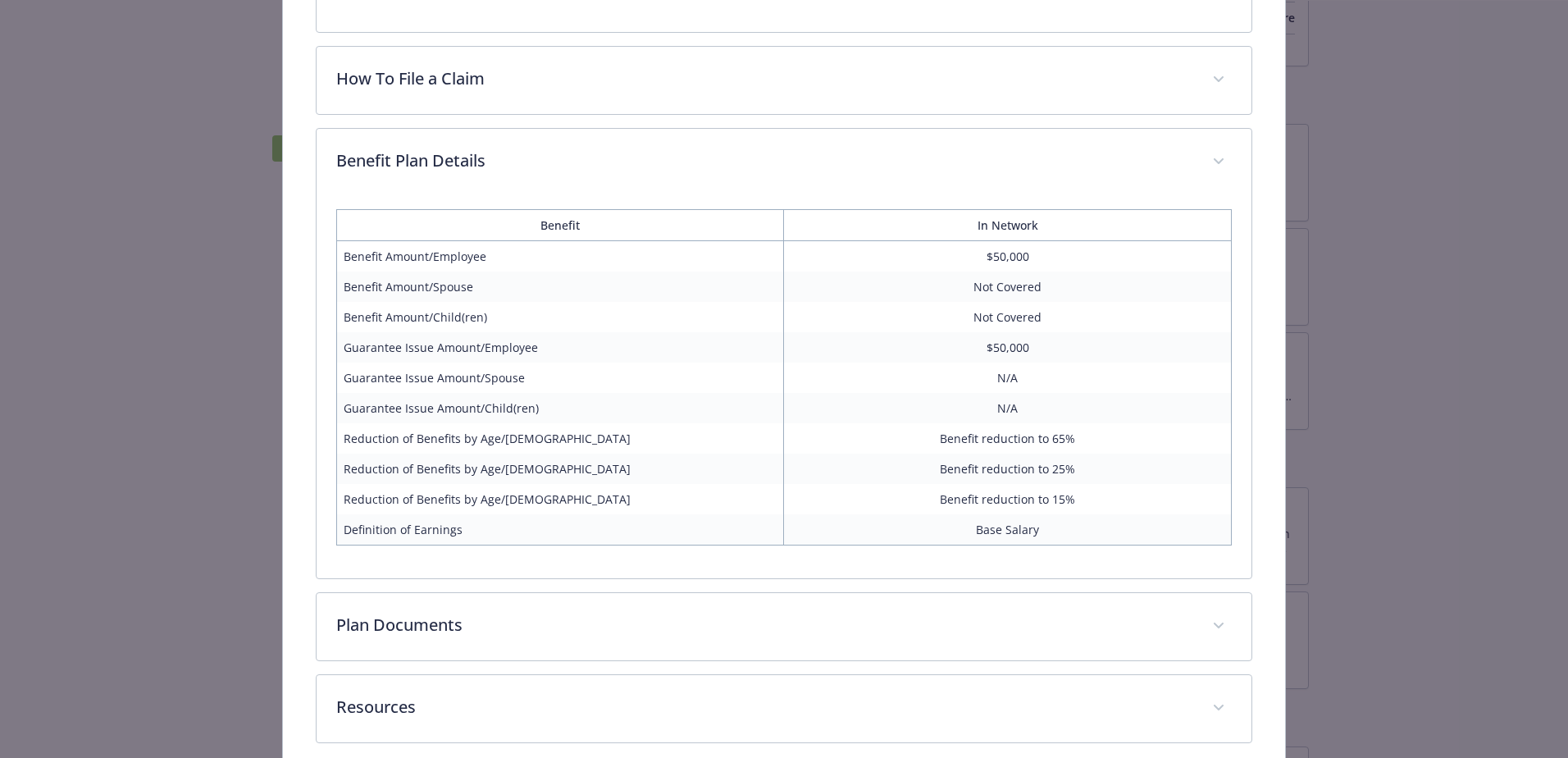
scroll to position [820, 0]
click at [1349, 270] on div "Life and AD&D - Basic Life - Group Term Life Basic Life Website [DOMAIN_NAME] P…" at bounding box center [783, 5] width 1255 height 1546
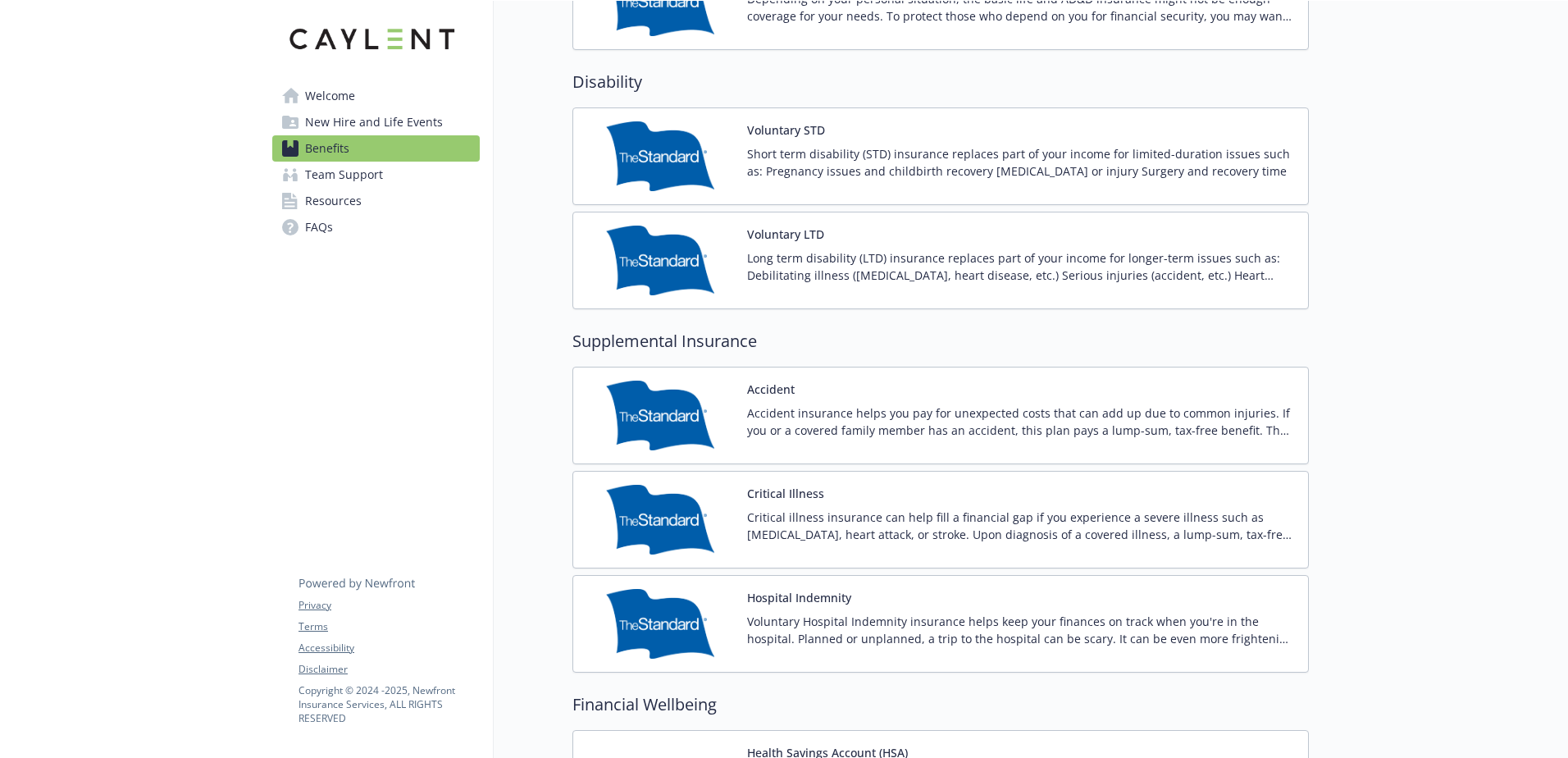
scroll to position [1558, 0]
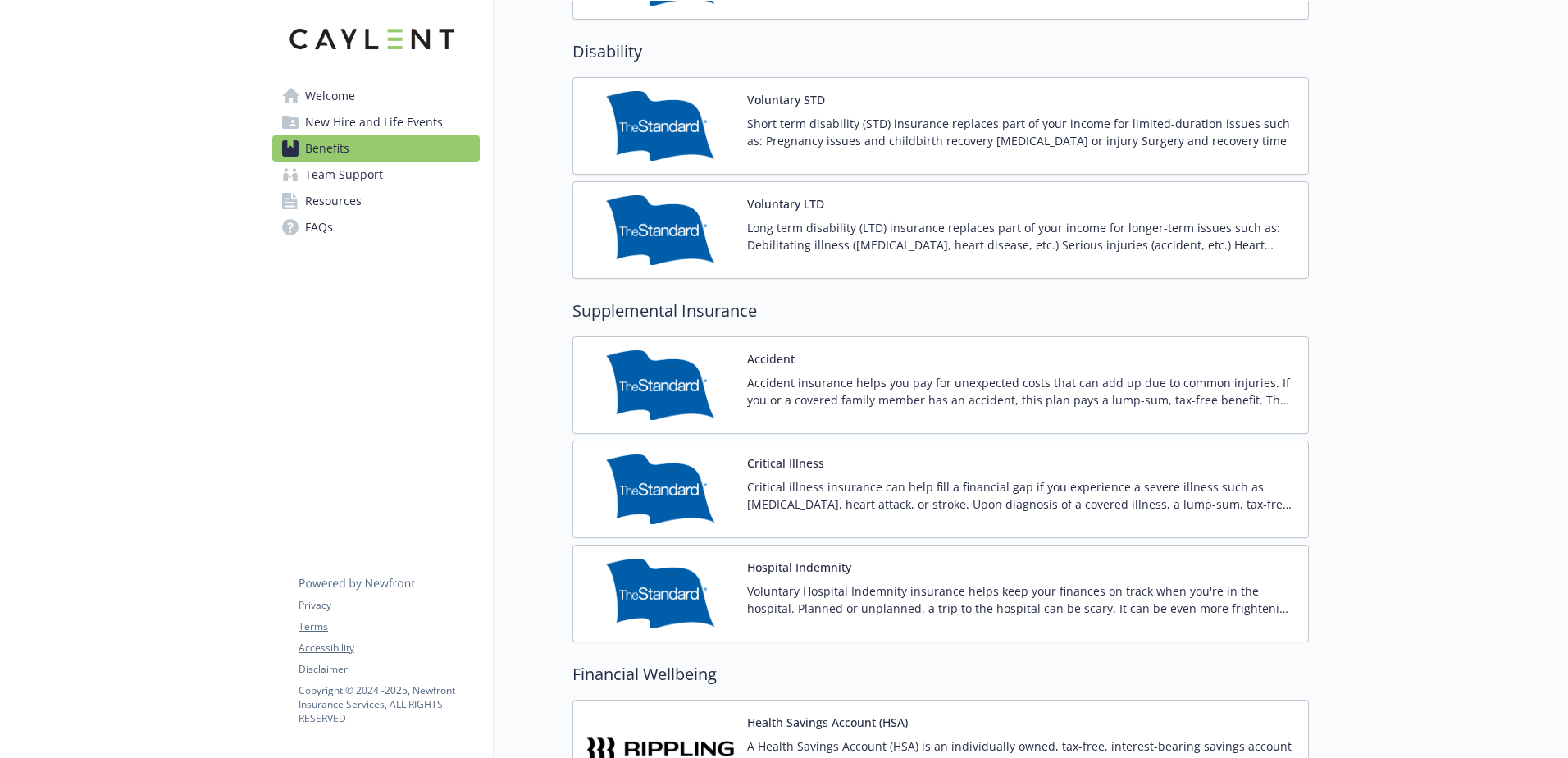
click at [813, 135] on p "Short term disability (STD) insurance replaces part of your income for limited-…" at bounding box center [1020, 132] width 548 height 35
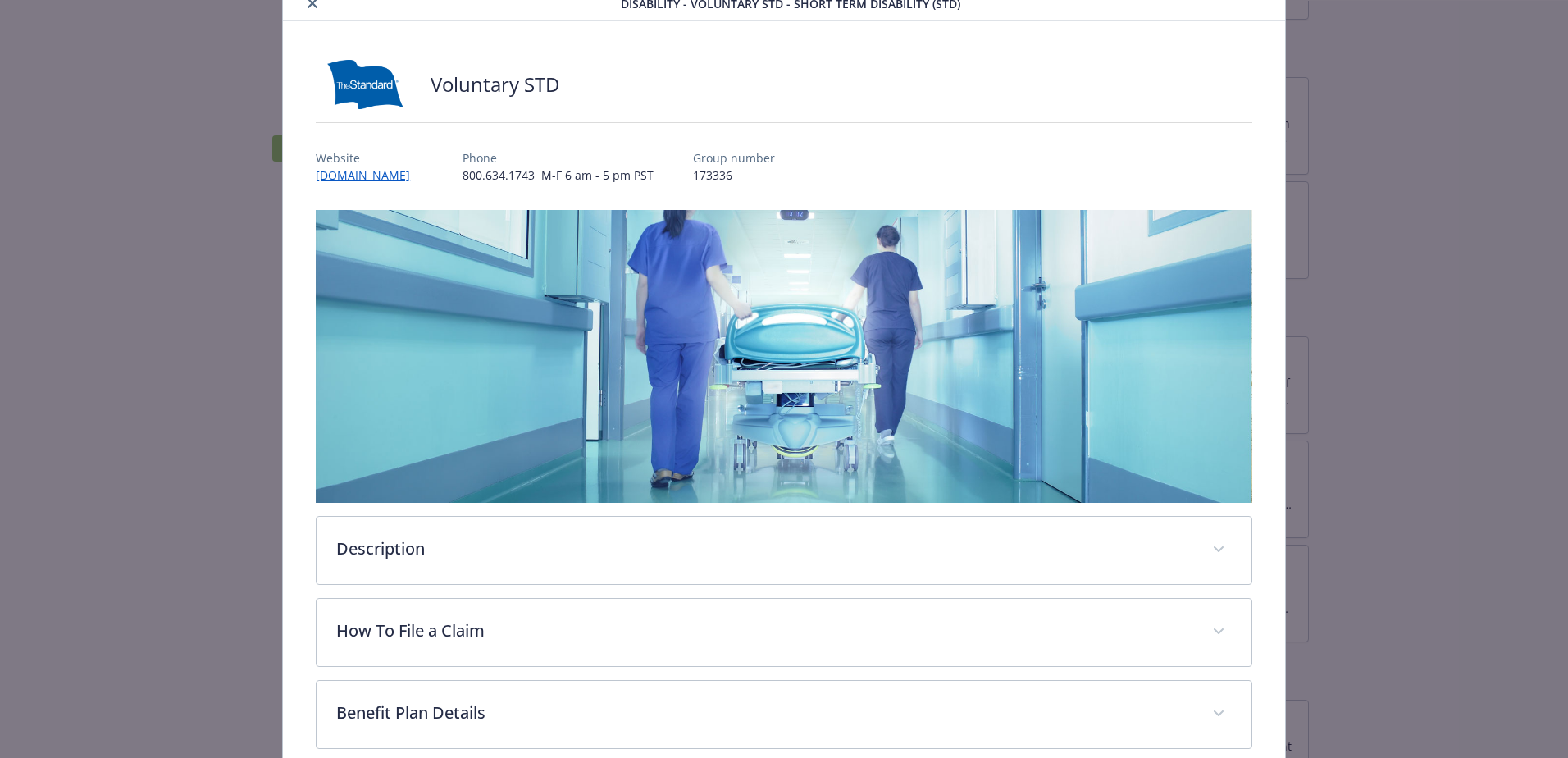
scroll to position [312, 0]
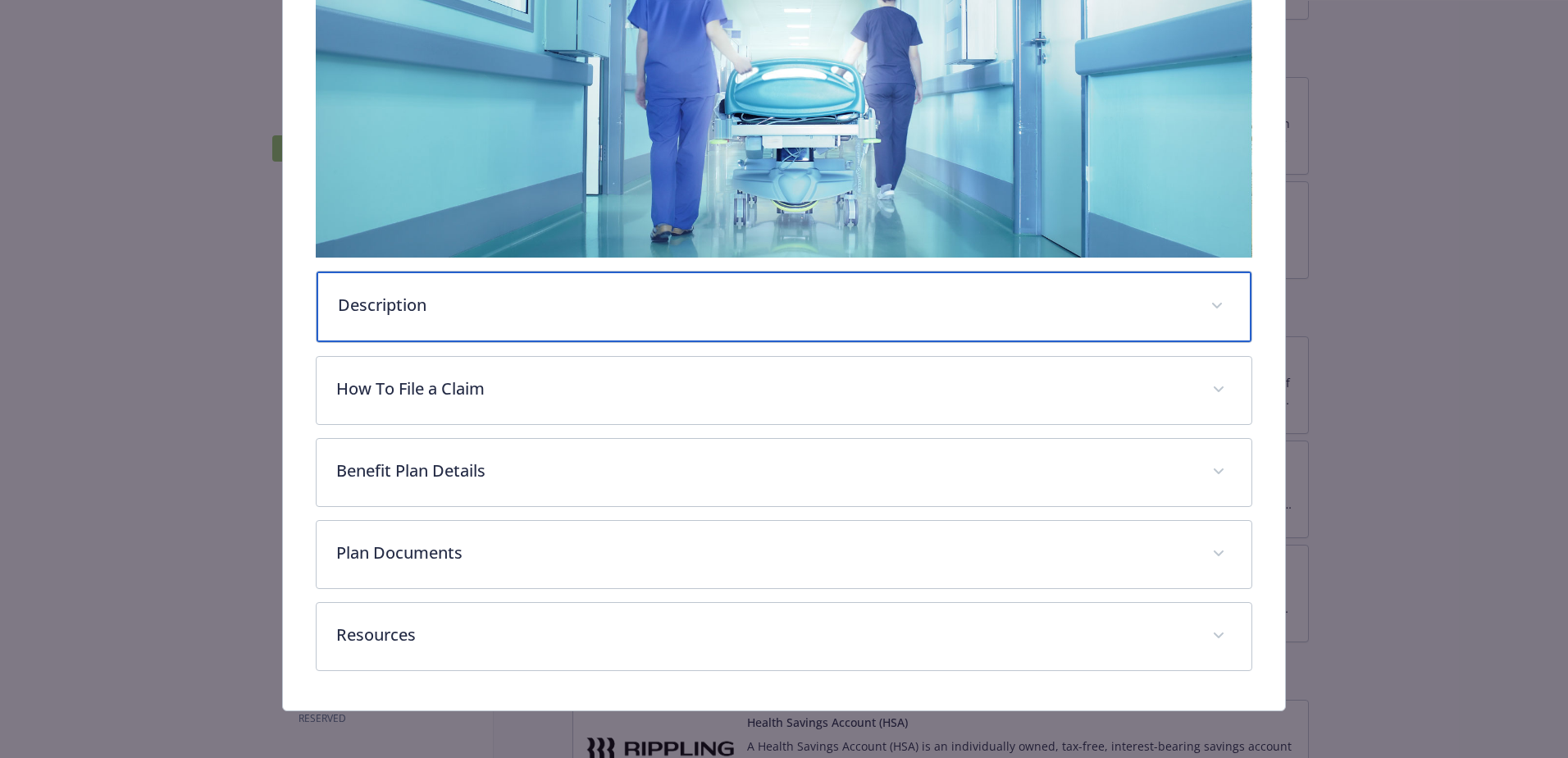
click at [370, 298] on p "Description" at bounding box center [764, 305] width 853 height 24
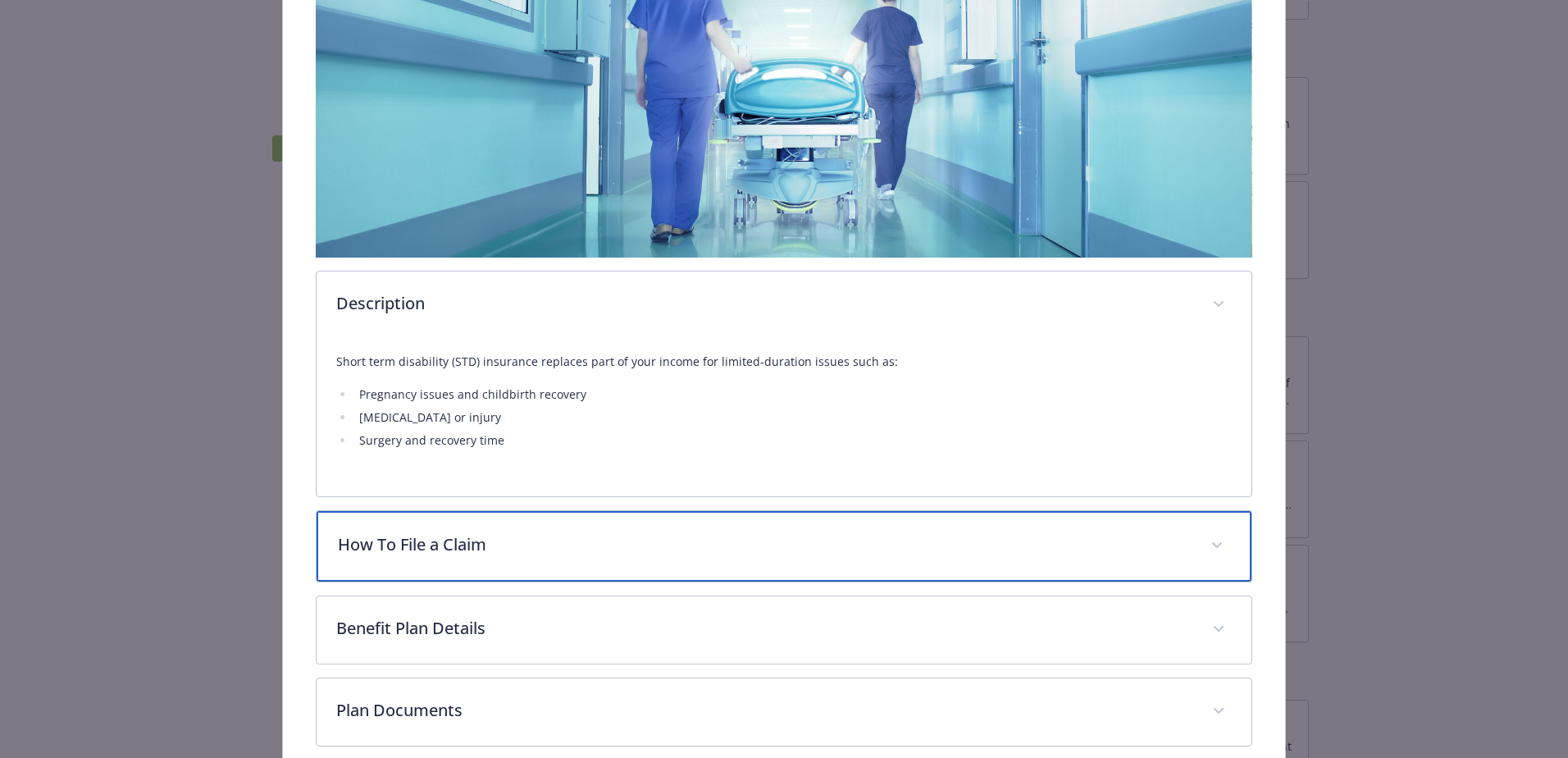
click at [370, 541] on p "How To File a Claim" at bounding box center [764, 544] width 853 height 24
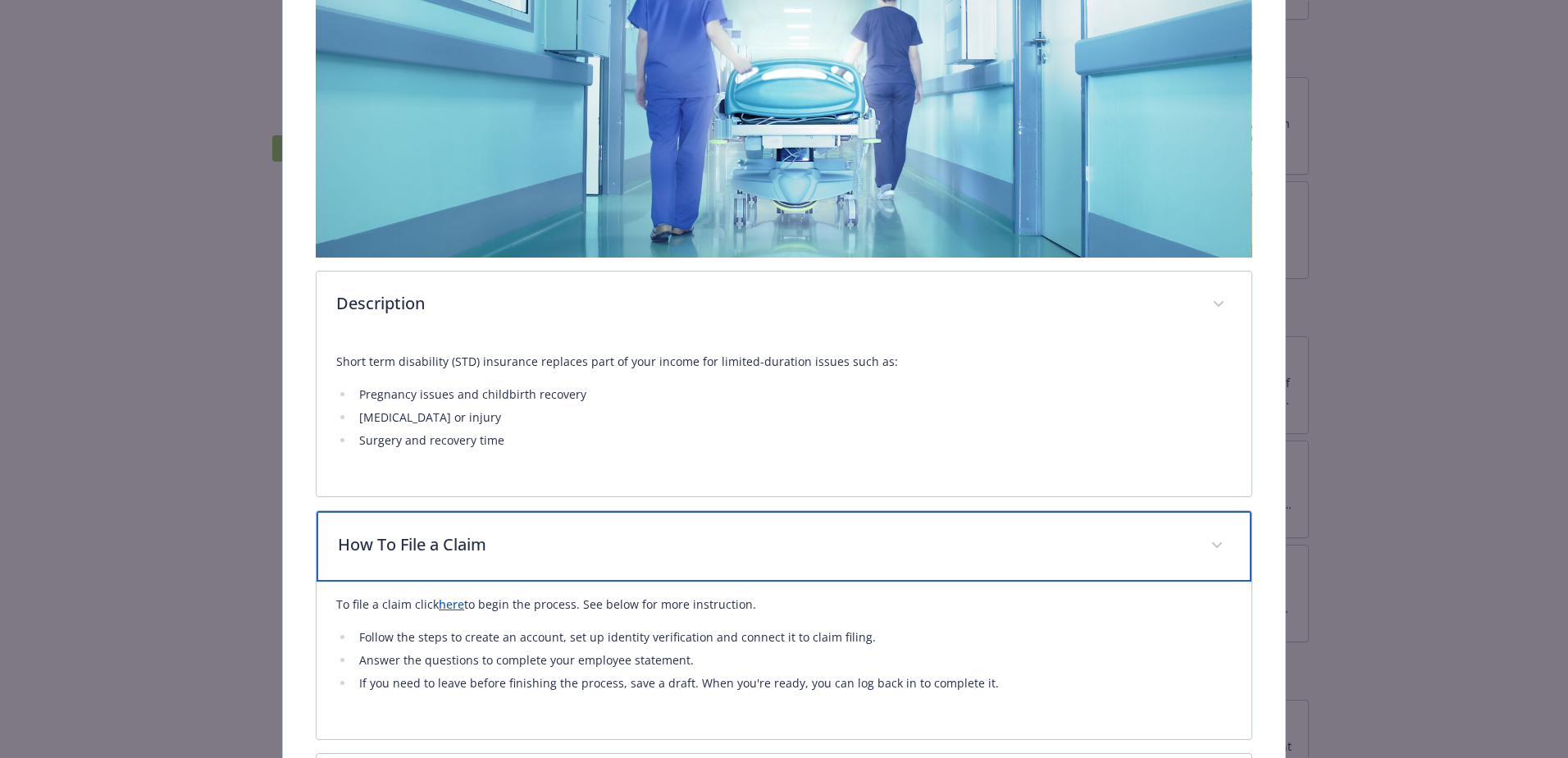
click at [379, 556] on div "How To File a Claim" at bounding box center [784, 545] width 935 height 70
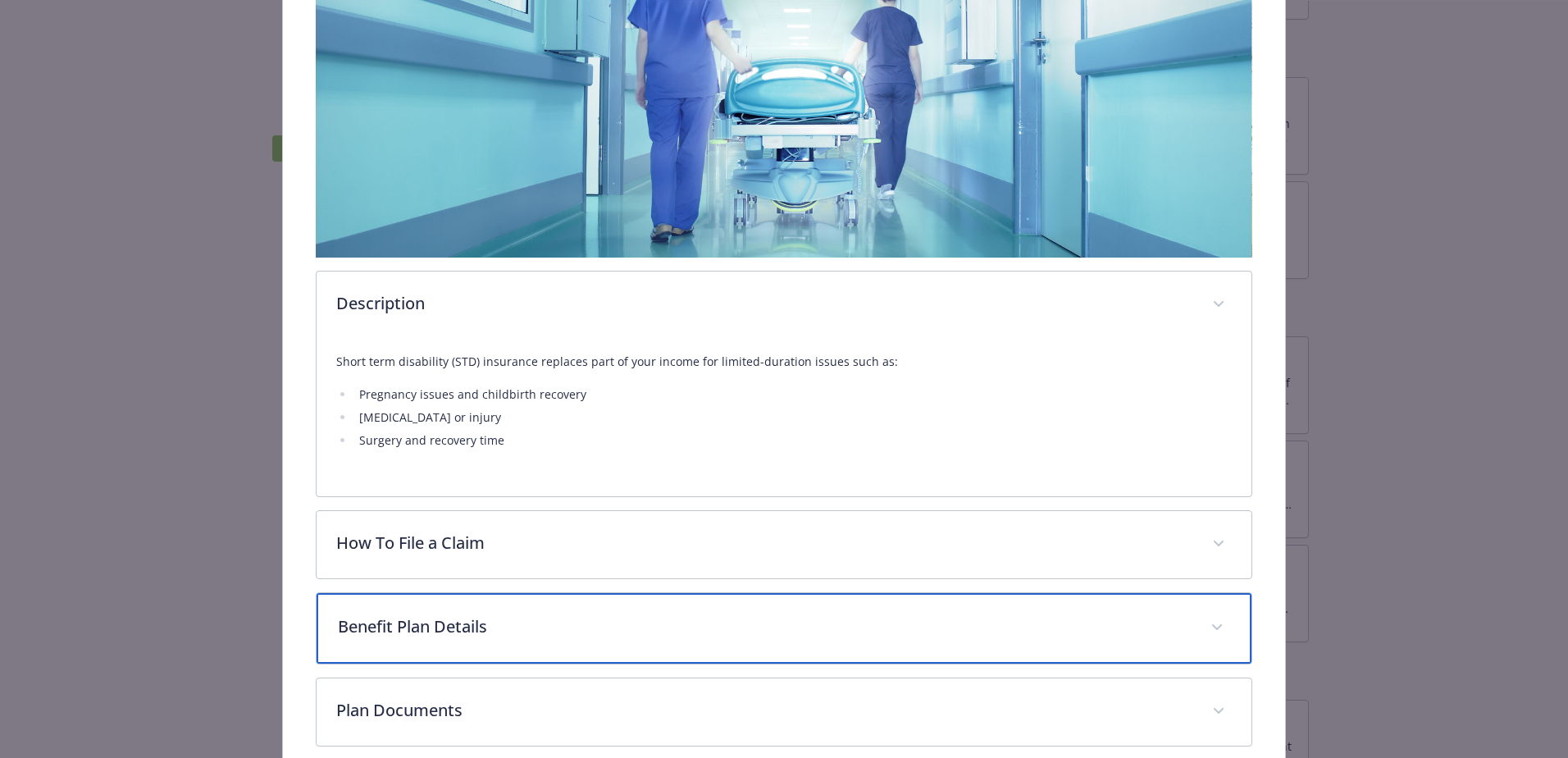
click at [391, 629] on p "Benefit Plan Details" at bounding box center [764, 626] width 853 height 24
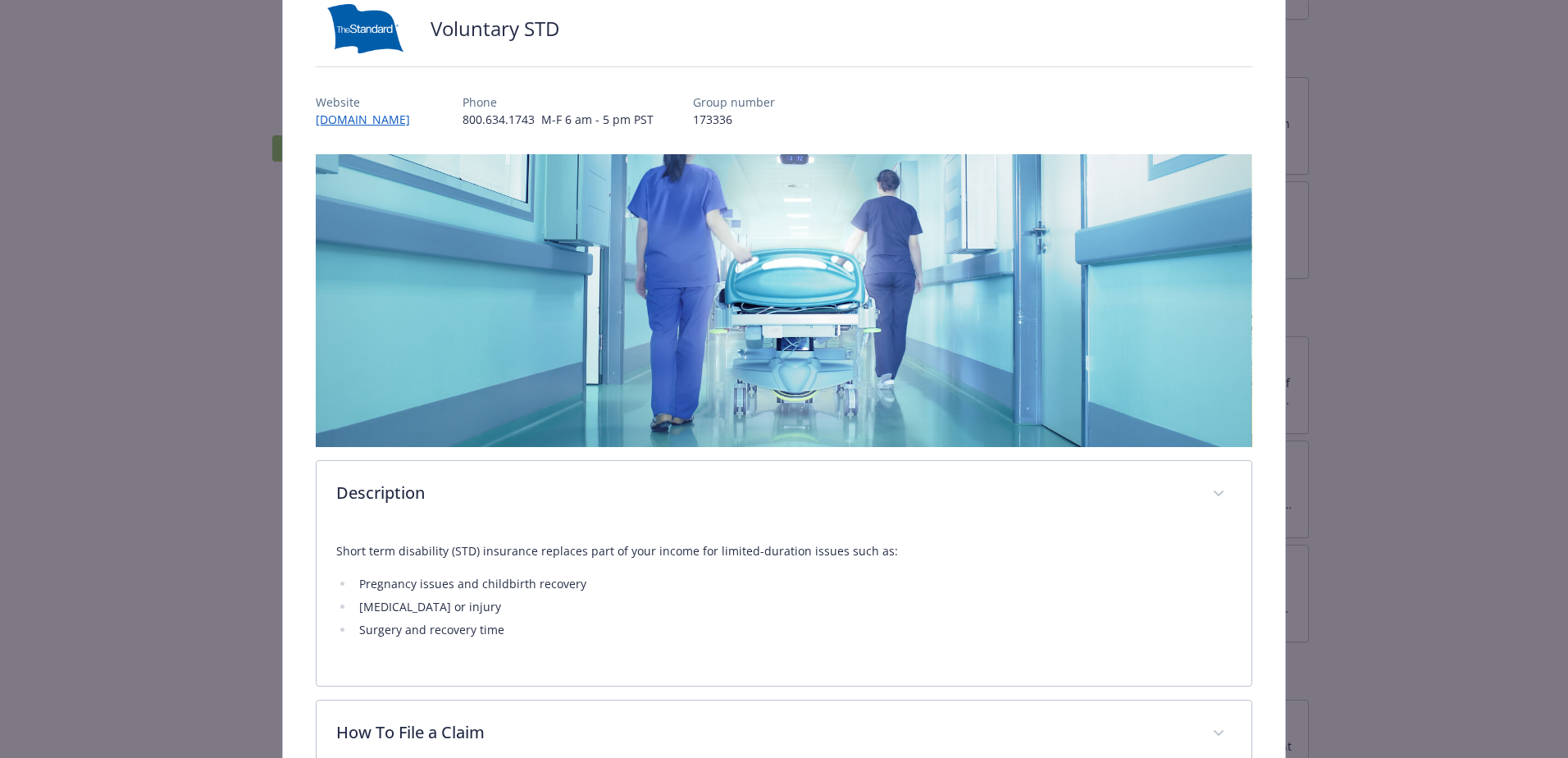
scroll to position [0, 0]
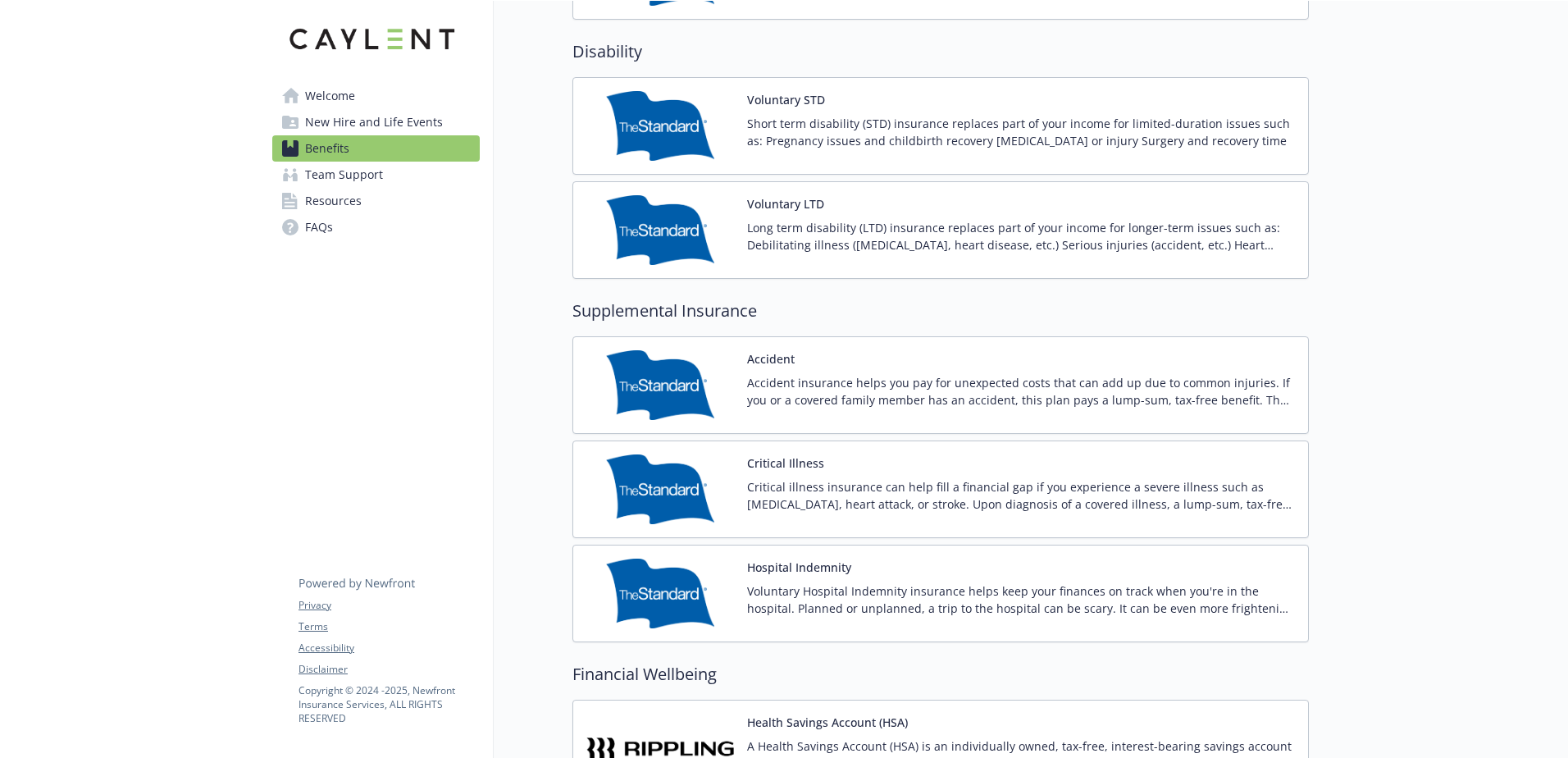
click at [811, 208] on button "Voluntary LTD" at bounding box center [785, 204] width 77 height 17
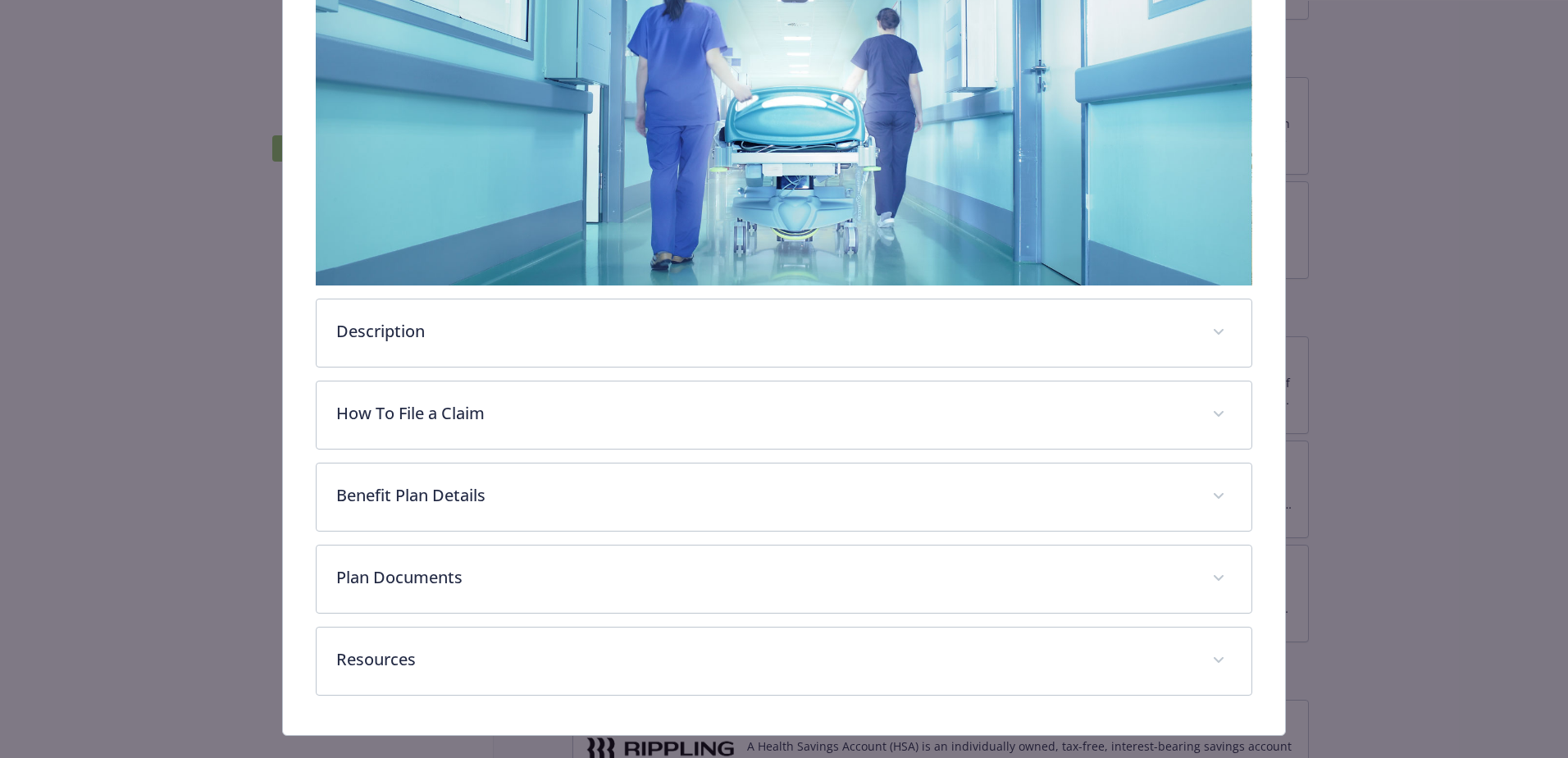
scroll to position [312, 0]
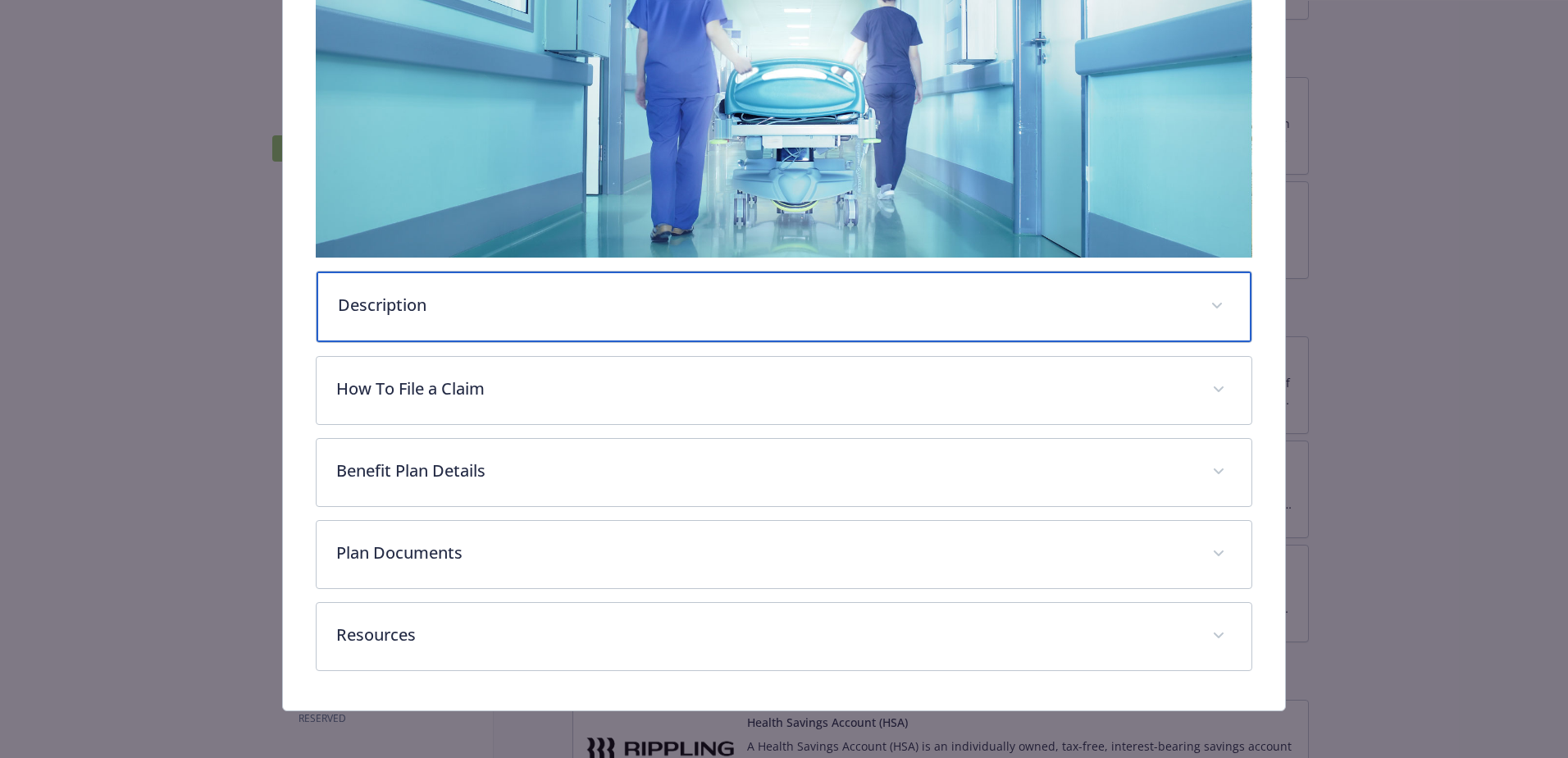
click at [409, 298] on p "Description" at bounding box center [764, 305] width 853 height 24
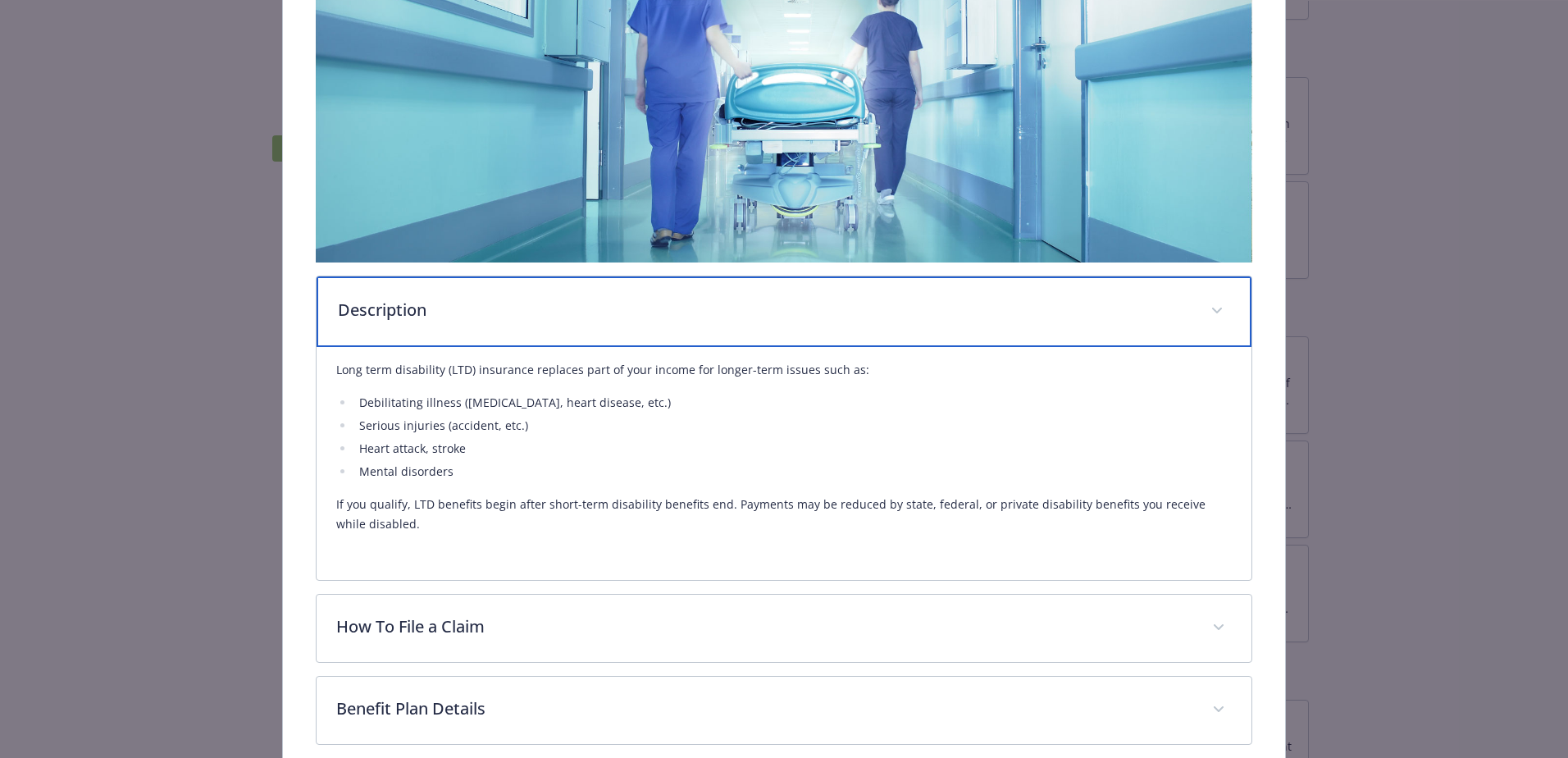
scroll to position [302, 0]
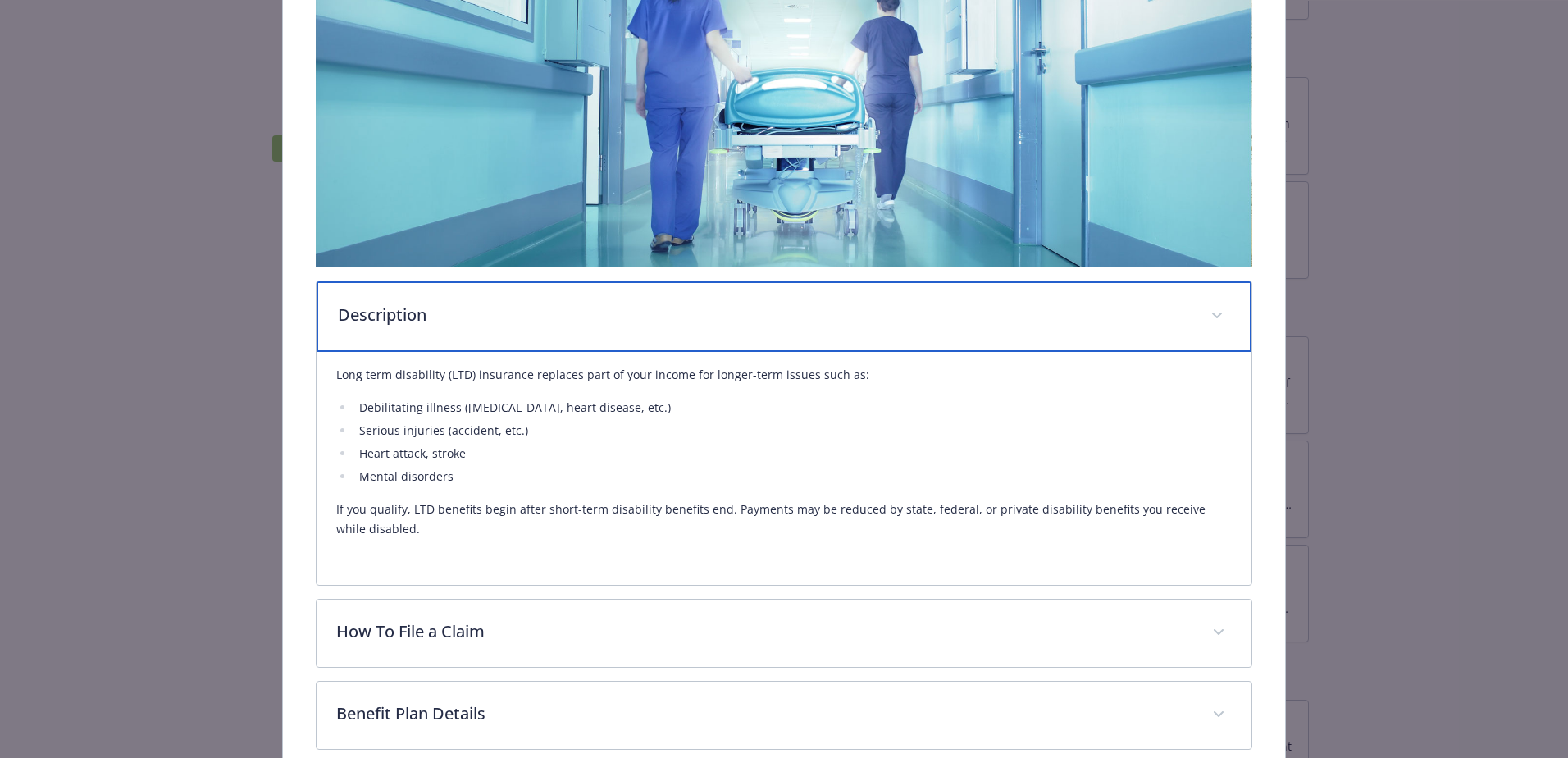
click at [404, 326] on div "Description" at bounding box center [784, 316] width 935 height 70
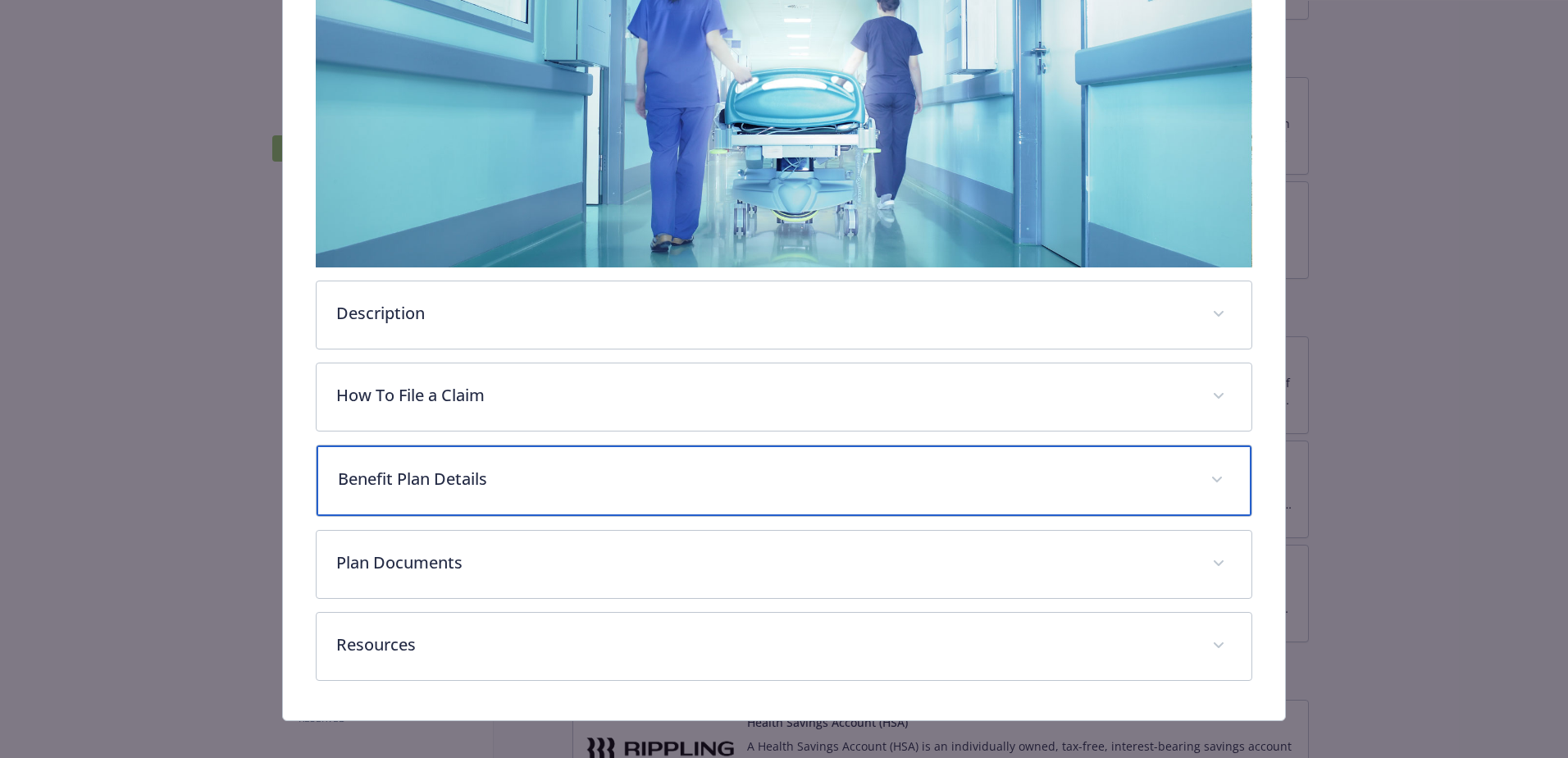
click at [410, 470] on p "Benefit Plan Details" at bounding box center [764, 478] width 853 height 24
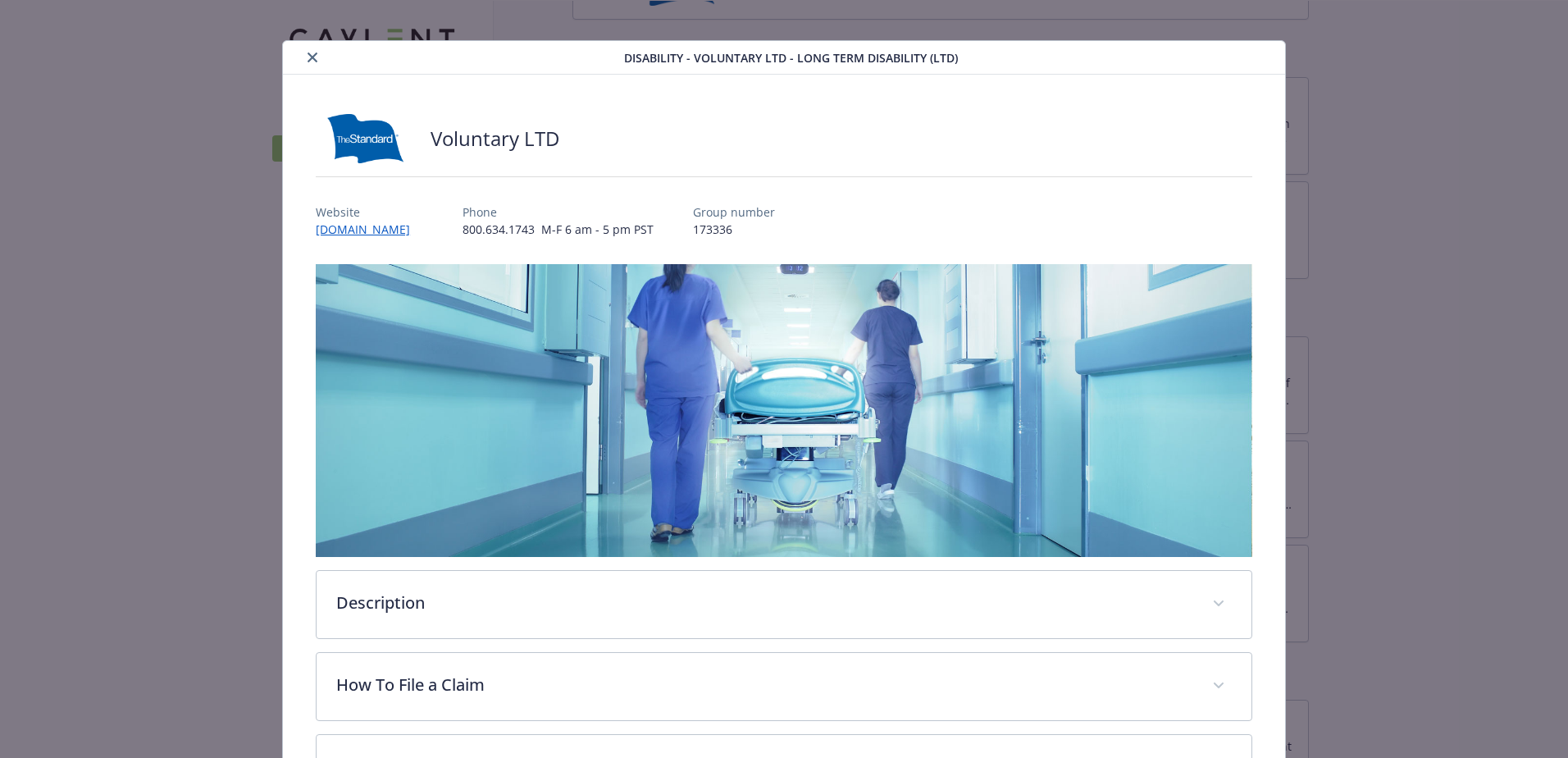
scroll to position [0, 0]
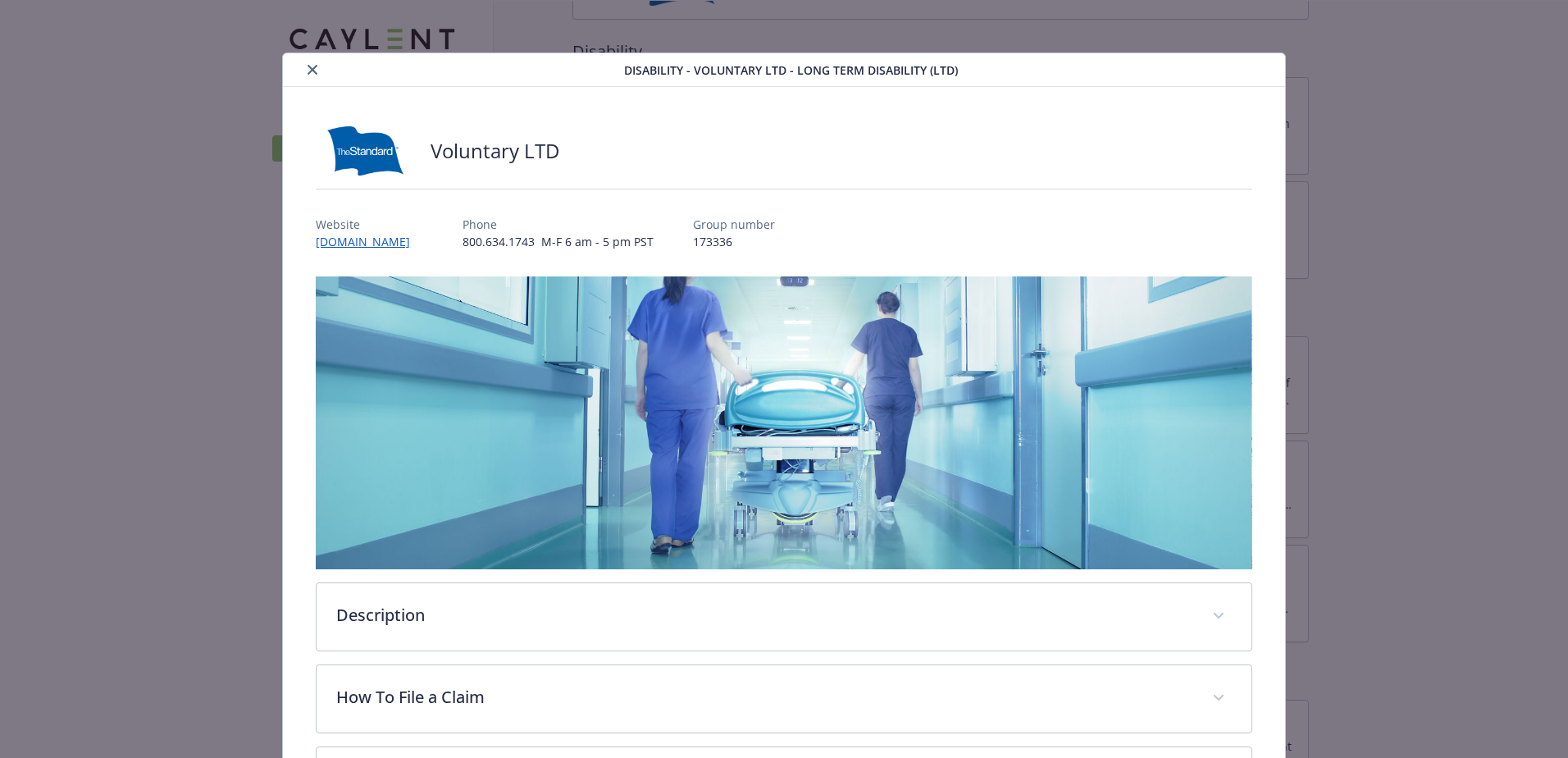
click at [302, 66] on button "close" at bounding box center [312, 69] width 20 height 20
